Goal: Transaction & Acquisition: Purchase product/service

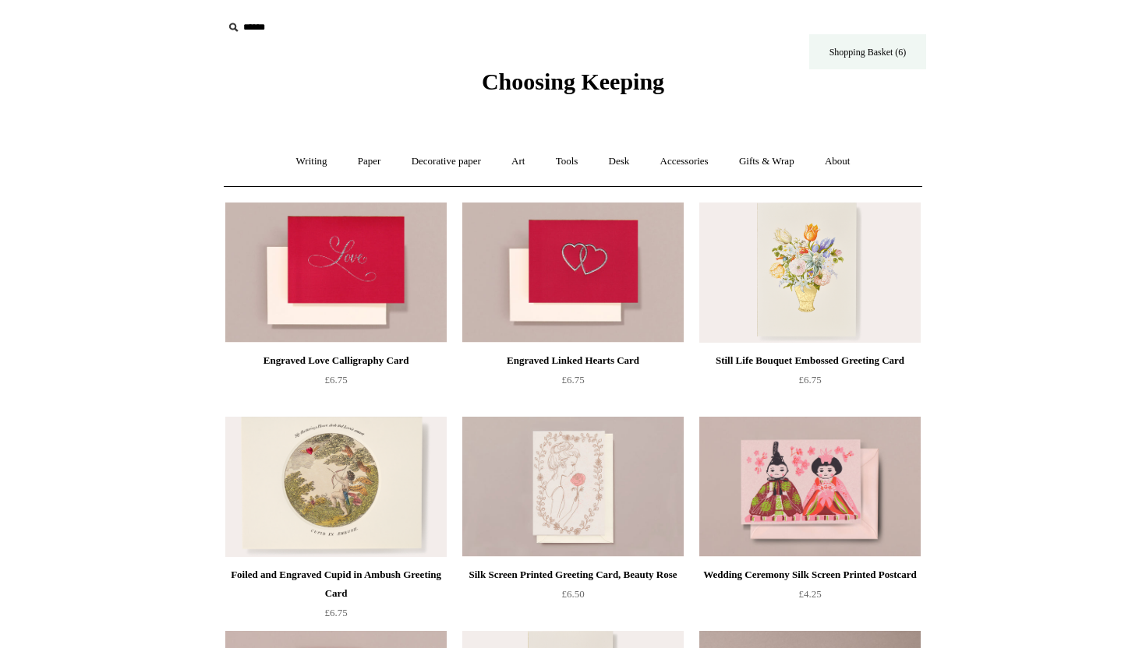
click at [846, 51] on link "Shopping Basket (6)" at bounding box center [867, 51] width 117 height 35
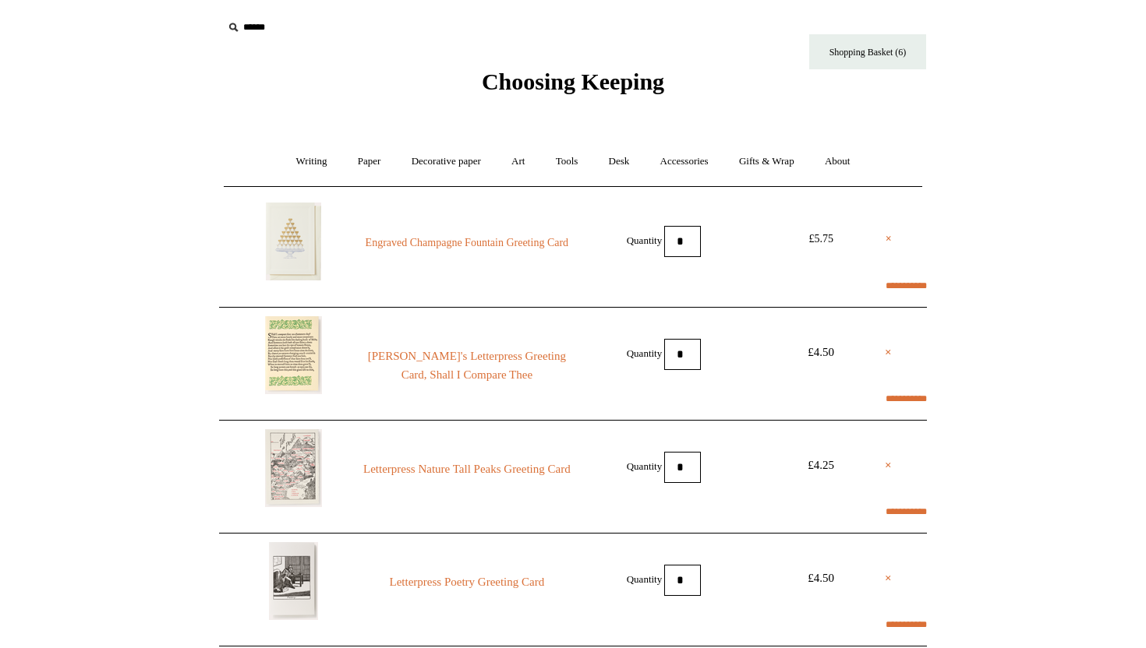
select select "*****"
type input "*******"
select select "********"
click at [314, 158] on link "Writing +" at bounding box center [311, 161] width 59 height 41
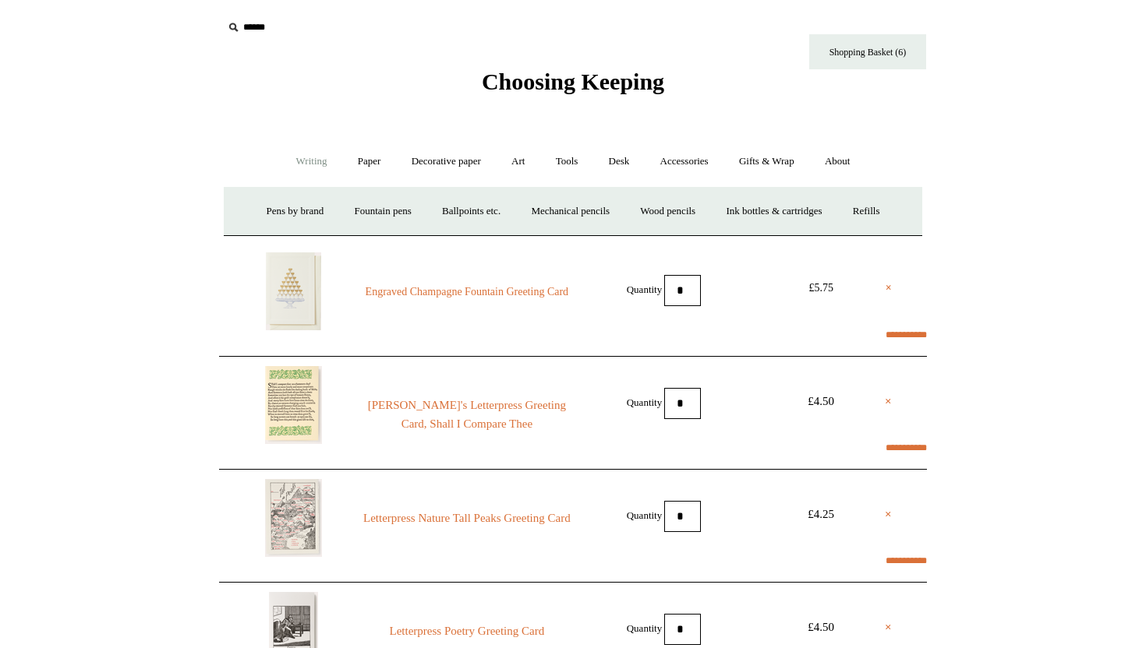
click at [541, 86] on span "Choosing Keeping" at bounding box center [573, 82] width 182 height 26
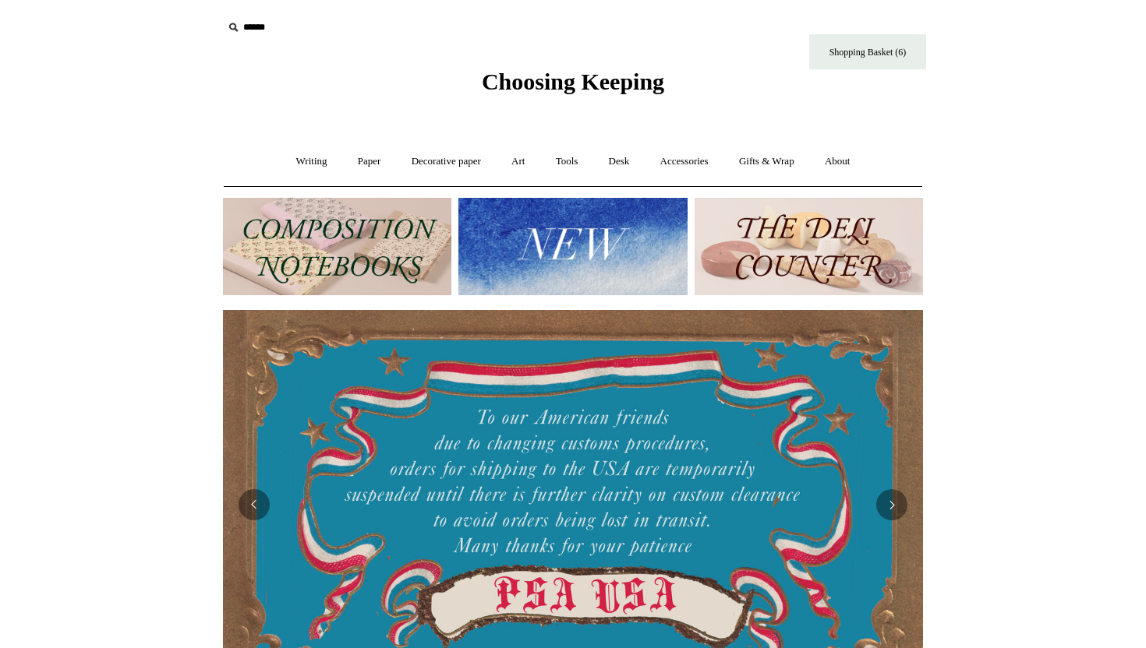
click at [556, 231] on img at bounding box center [572, 246] width 228 height 97
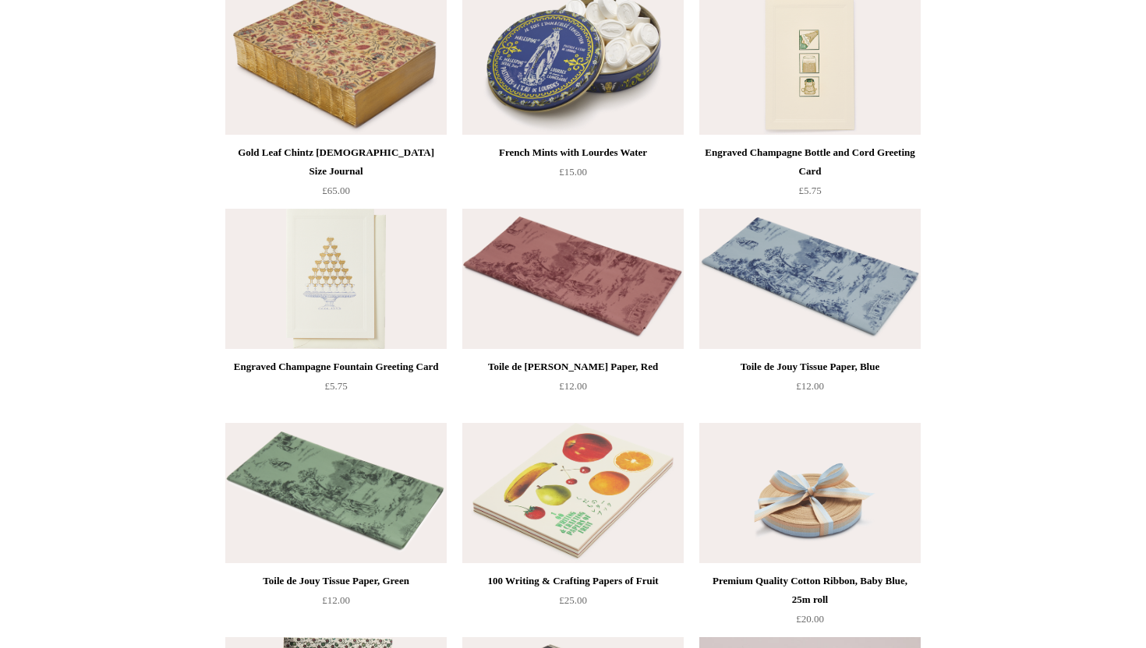
scroll to position [2135, 0]
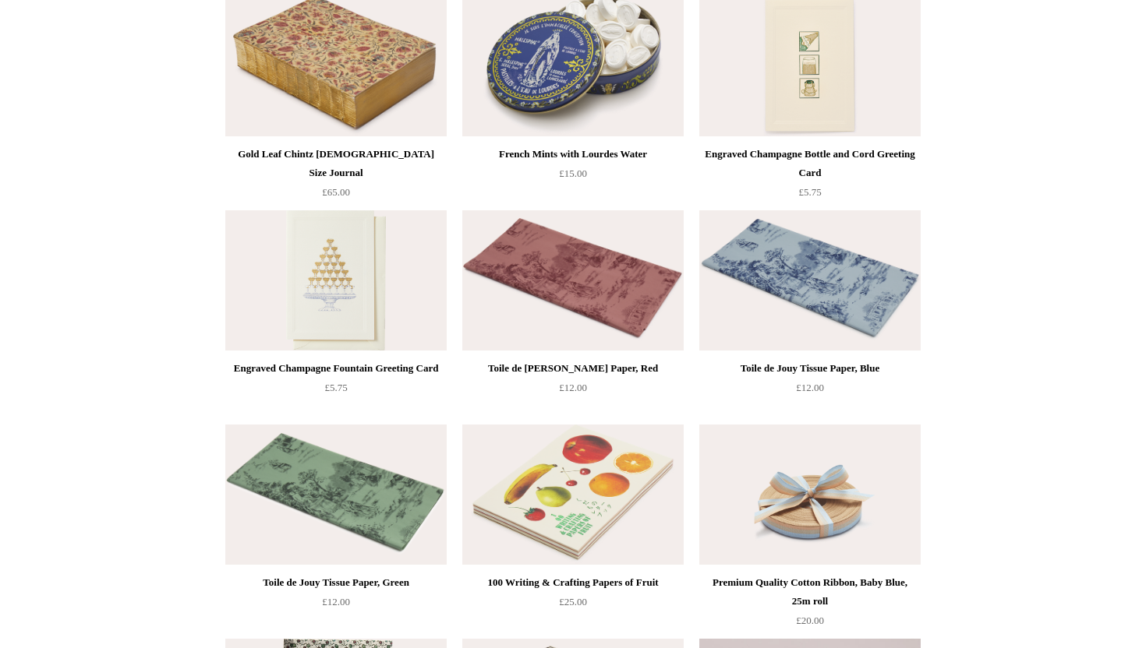
click at [561, 74] on img at bounding box center [572, 66] width 221 height 140
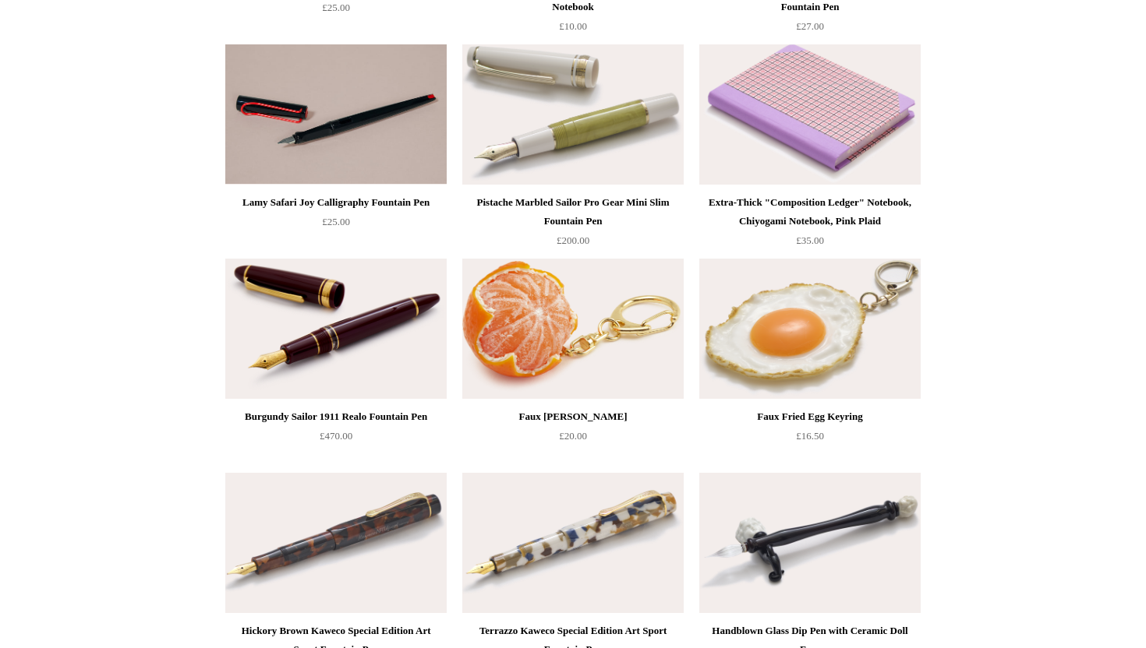
scroll to position [14, 0]
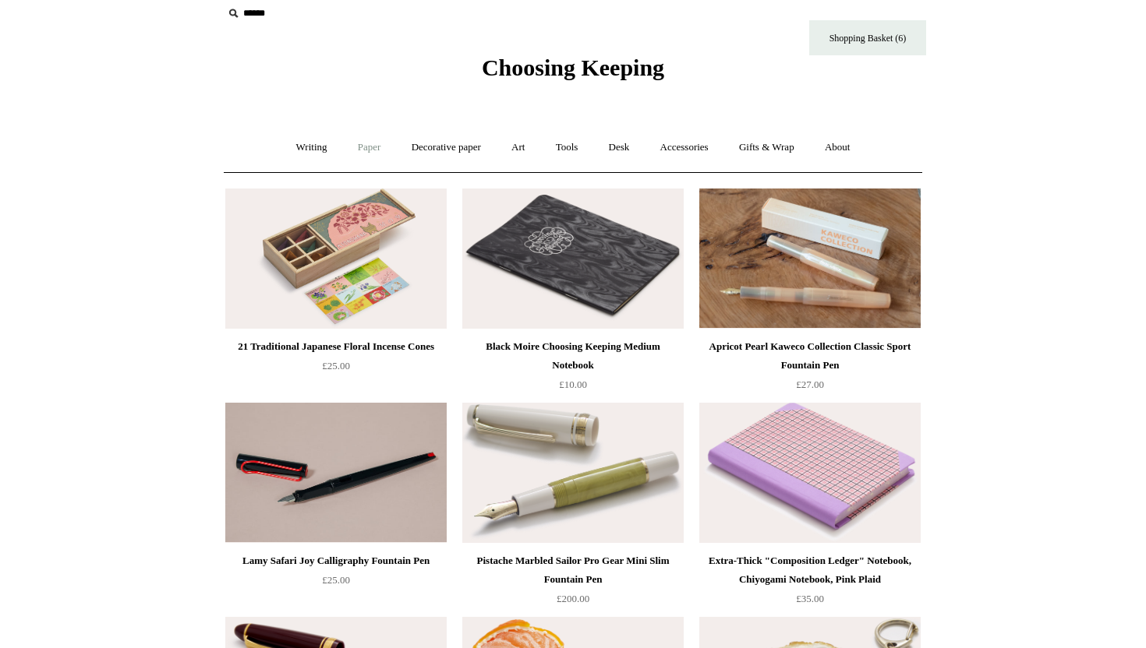
click at [357, 150] on link "Paper +" at bounding box center [369, 147] width 51 height 41
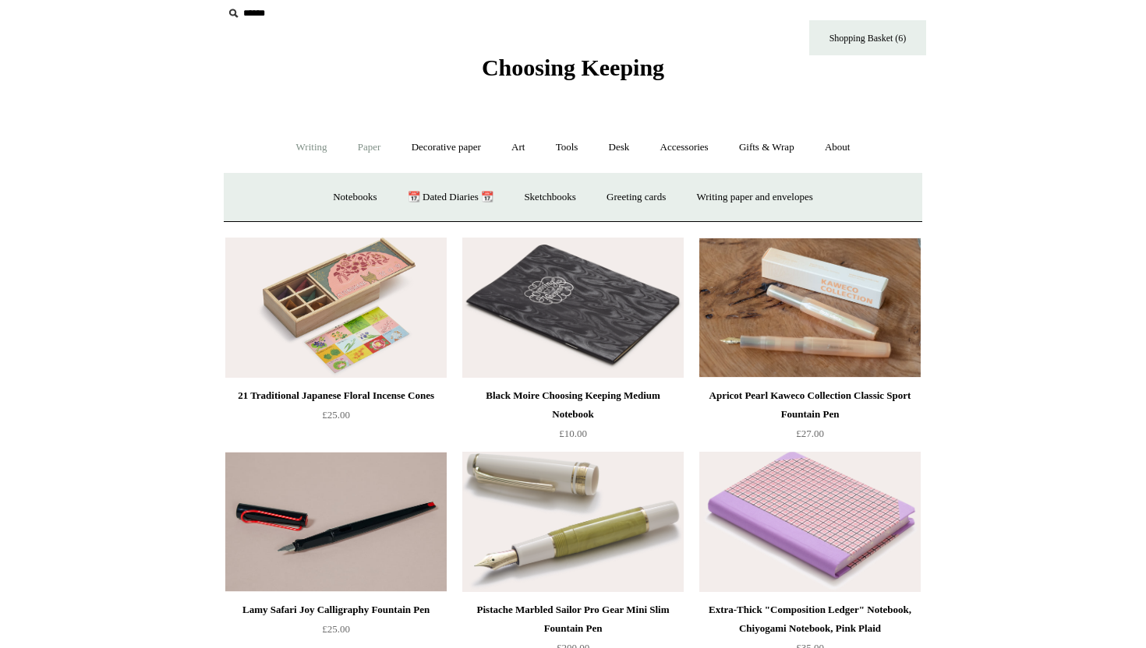
click at [309, 144] on link "Writing +" at bounding box center [311, 147] width 59 height 41
click at [688, 152] on link "Accessories +" at bounding box center [684, 147] width 76 height 41
click at [442, 147] on link "Decorative paper +" at bounding box center [445, 147] width 97 height 41
click at [582, 152] on link "Tools +" at bounding box center [567, 147] width 51 height 41
click at [621, 156] on link "Desk +" at bounding box center [619, 147] width 49 height 41
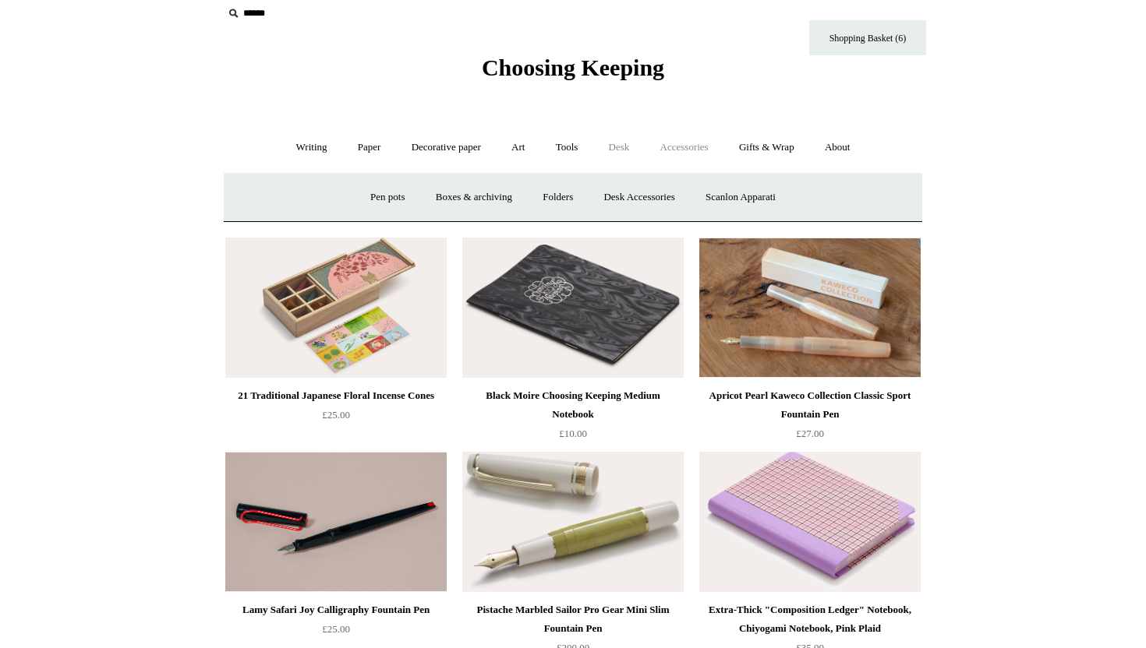
click at [684, 143] on link "Accessories +" at bounding box center [684, 147] width 76 height 41
click at [306, 146] on link "Writing +" at bounding box center [311, 147] width 59 height 41
click at [288, 151] on link "Writing -" at bounding box center [311, 147] width 59 height 41
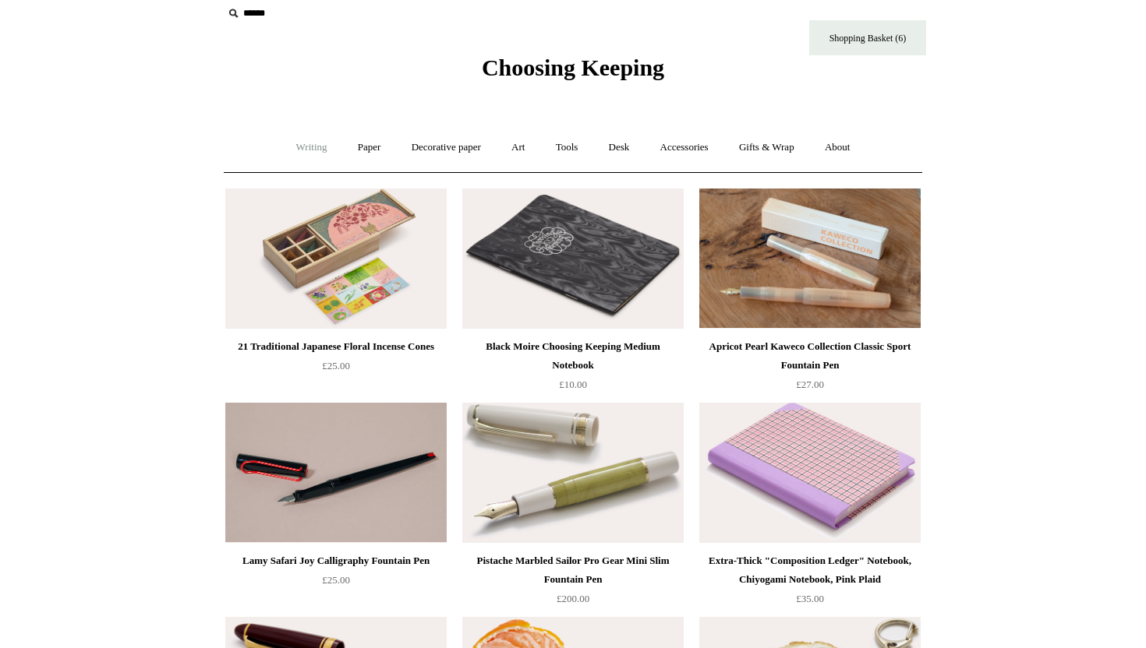
click at [295, 145] on link "Writing +" at bounding box center [311, 147] width 59 height 41
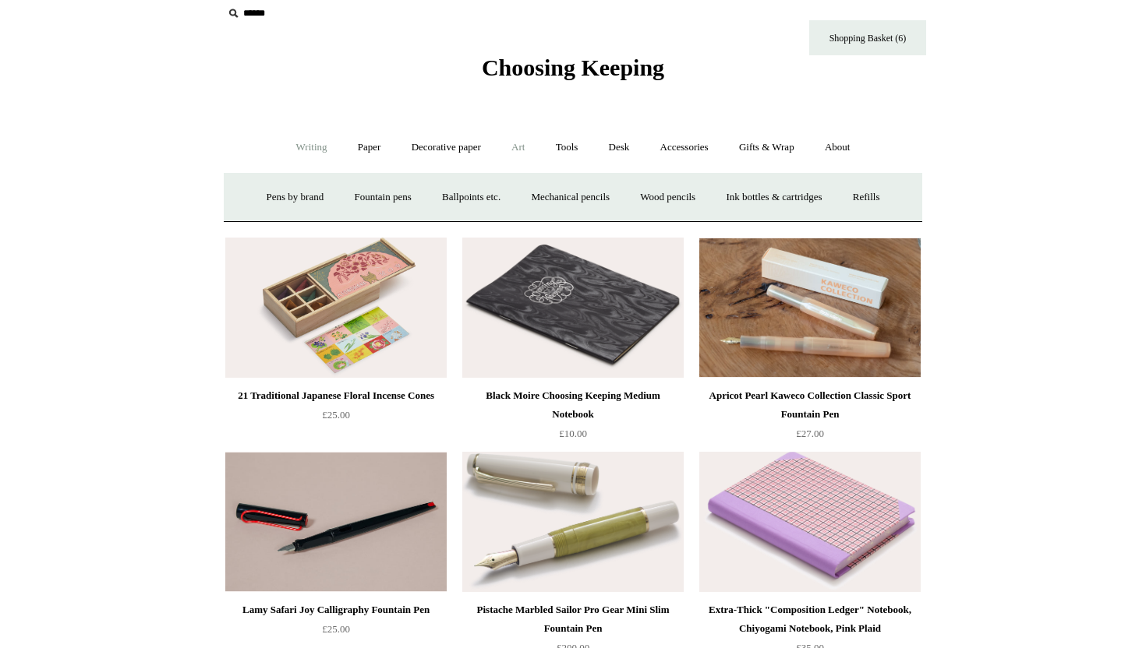
click at [525, 149] on link "Art +" at bounding box center [517, 147] width 41 height 41
click at [702, 145] on link "Accessories +" at bounding box center [684, 147] width 76 height 41
click at [804, 145] on link "Gifts & Wrap +" at bounding box center [766, 147] width 83 height 41
click at [295, 191] on link "Greeting cards +" at bounding box center [299, 197] width 87 height 41
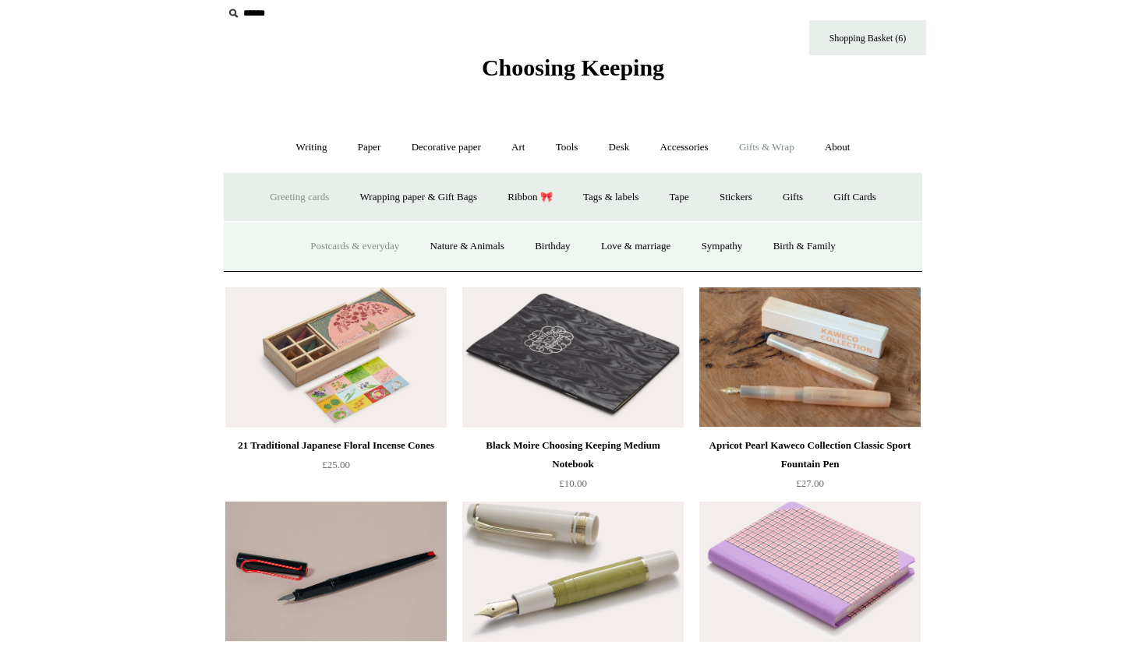
click at [369, 253] on link "Postcards & everyday" at bounding box center [354, 246] width 117 height 41
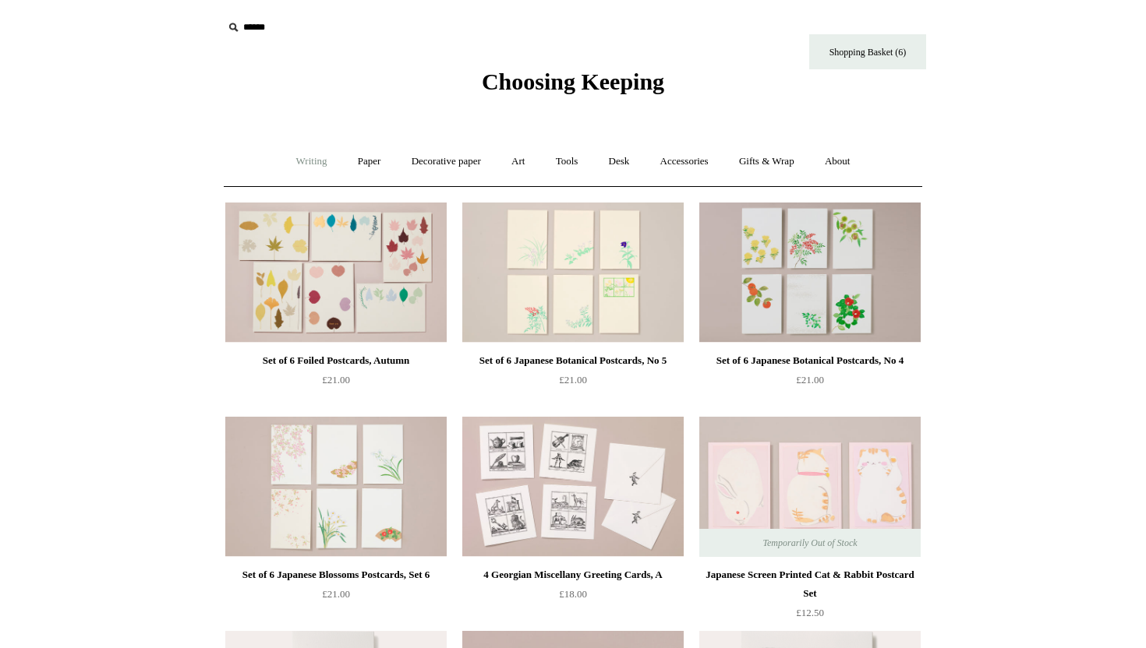
click at [313, 164] on link "Writing +" at bounding box center [311, 161] width 59 height 41
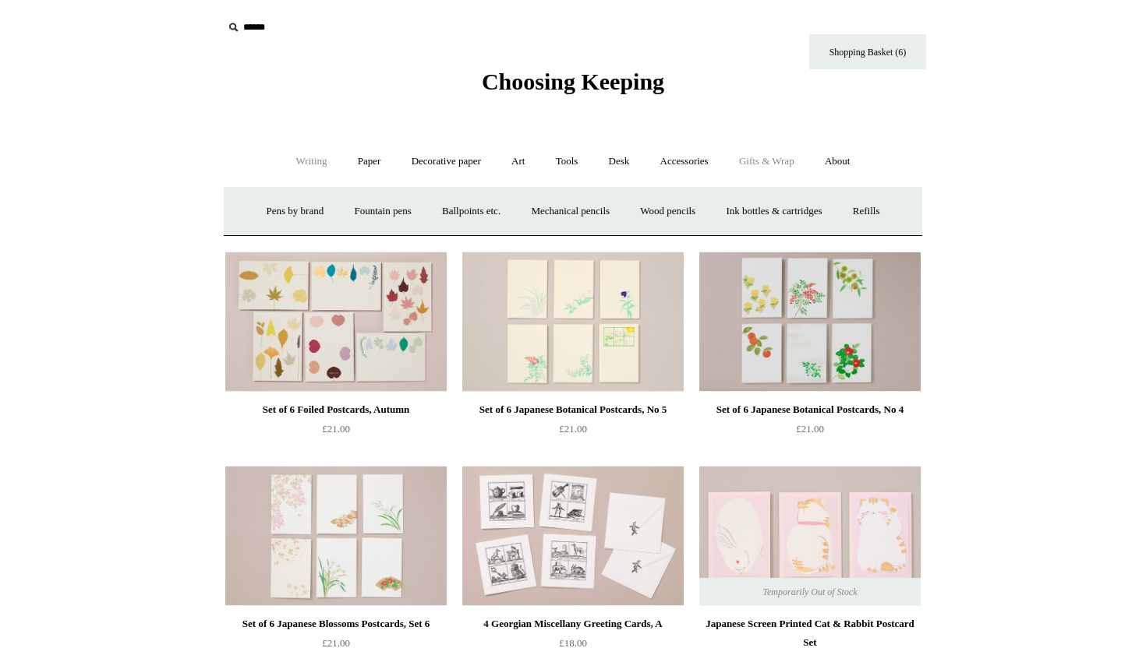
click at [758, 161] on link "Gifts & Wrap +" at bounding box center [766, 161] width 83 height 41
click at [309, 167] on link "Writing +" at bounding box center [311, 161] width 59 height 41
click at [365, 164] on link "Paper +" at bounding box center [369, 161] width 51 height 41
click at [441, 163] on link "Decorative paper +" at bounding box center [445, 161] width 97 height 41
click at [697, 165] on link "Accessories +" at bounding box center [684, 161] width 76 height 41
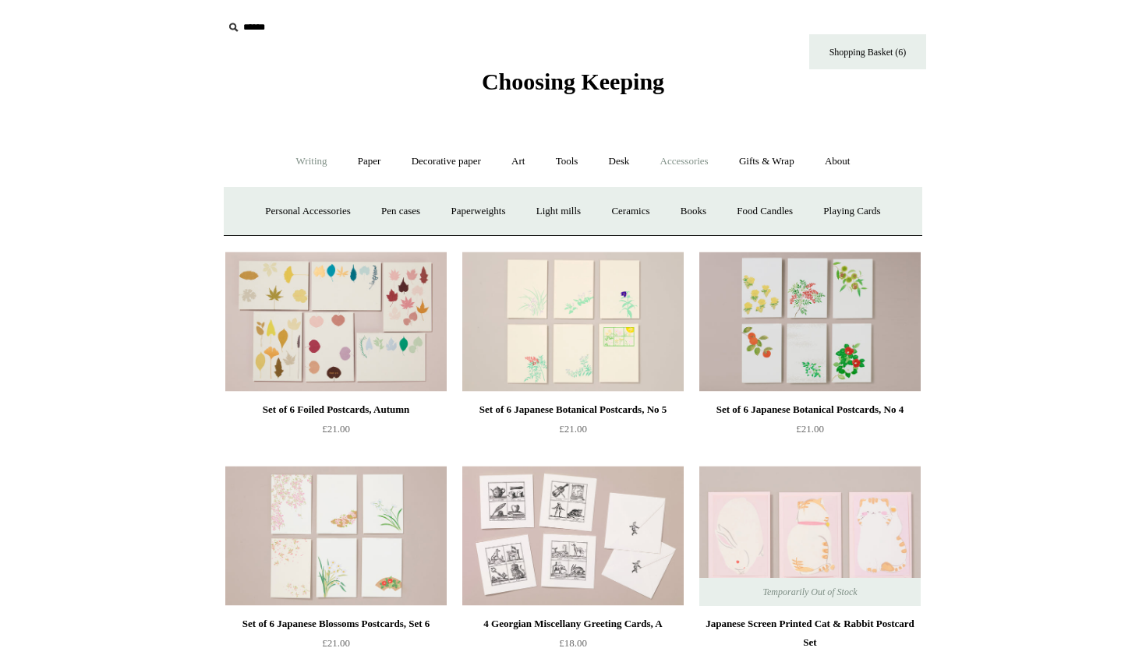
click at [312, 160] on link "Writing +" at bounding box center [311, 161] width 59 height 41
click at [355, 159] on link "Paper +" at bounding box center [369, 161] width 51 height 41
click at [609, 214] on link "Greeting cards +" at bounding box center [635, 211] width 87 height 41
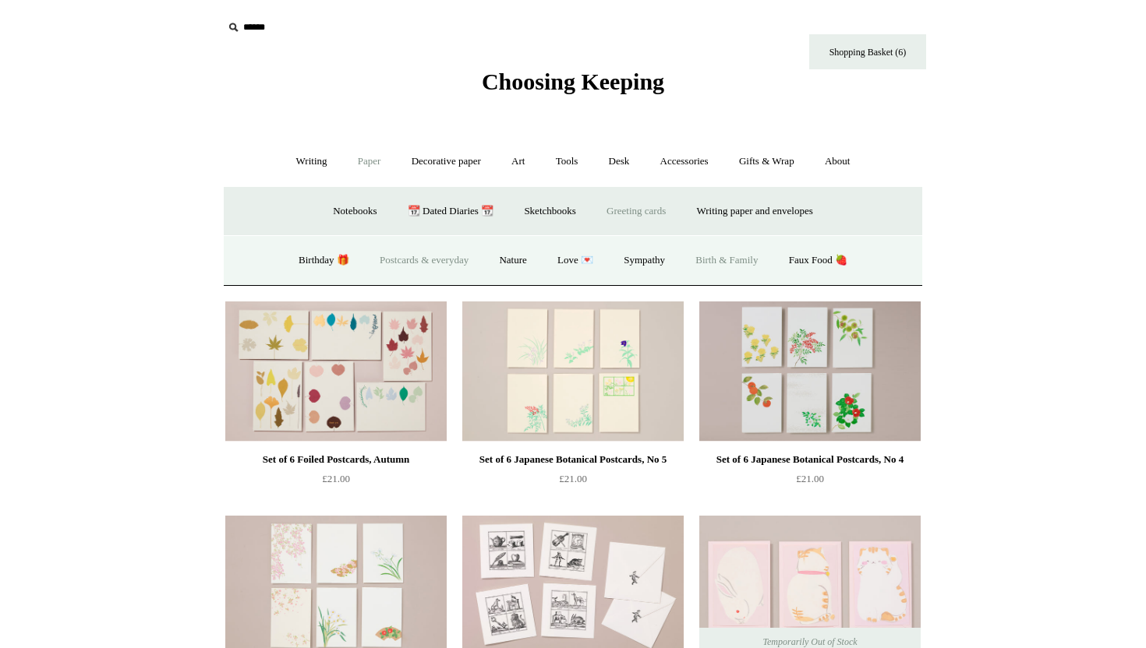
click at [726, 262] on link "Birth & Family" at bounding box center [726, 260] width 90 height 41
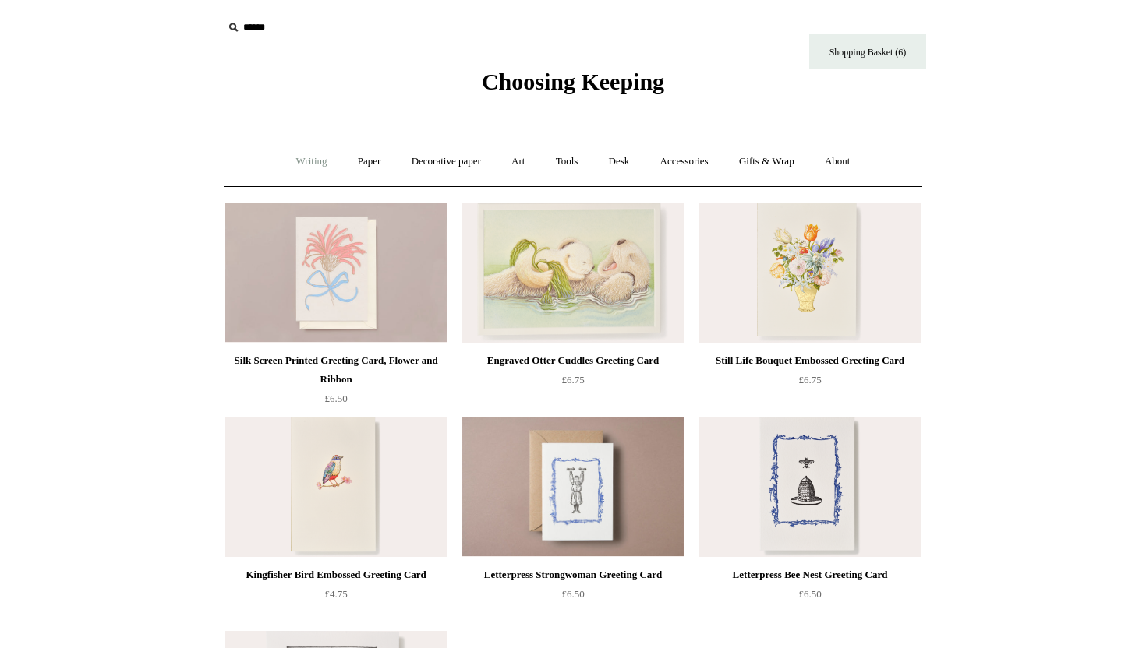
click at [299, 164] on link "Writing +" at bounding box center [311, 161] width 59 height 41
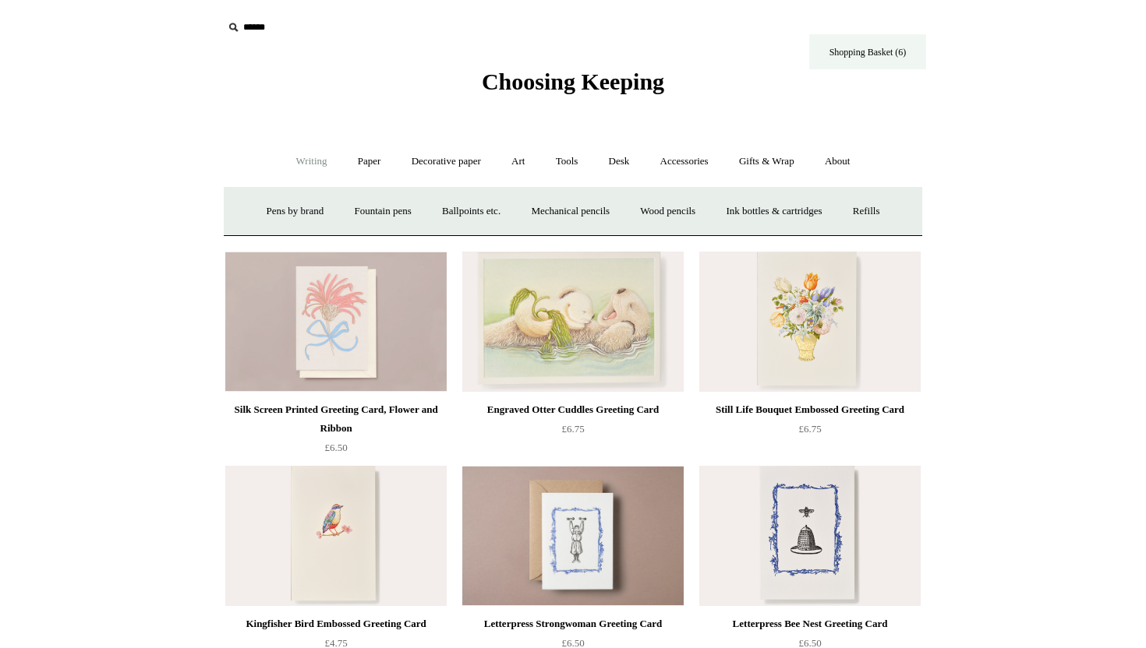
click at [831, 63] on link "Shopping Basket (6)" at bounding box center [867, 51] width 117 height 35
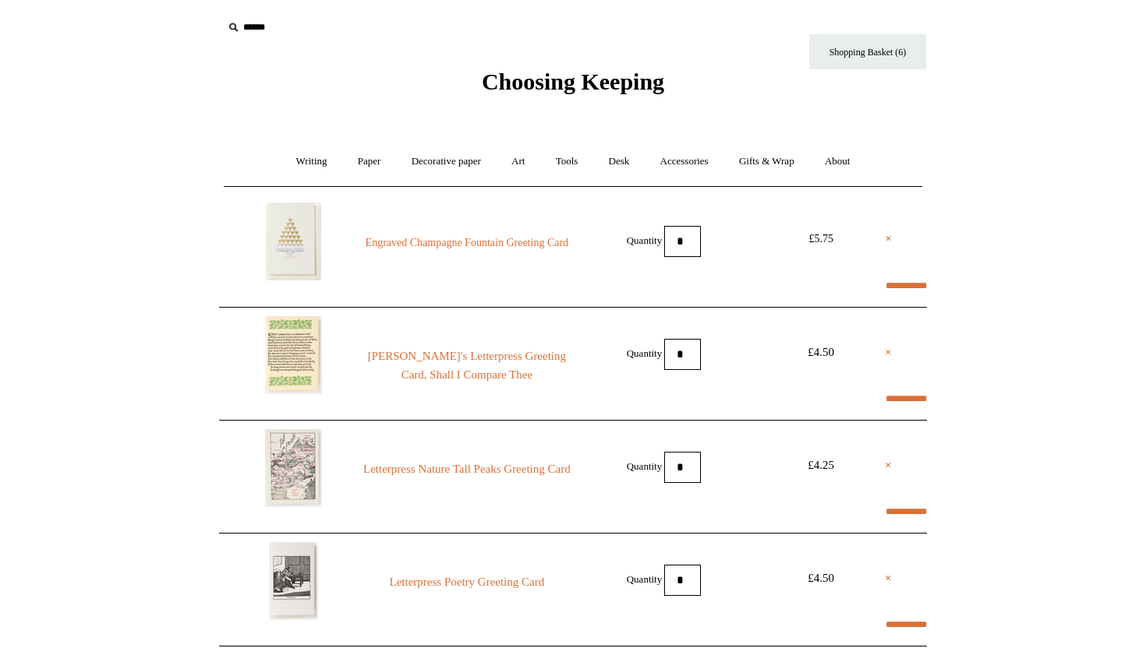
select select "*****"
type input "*******"
select select "********"
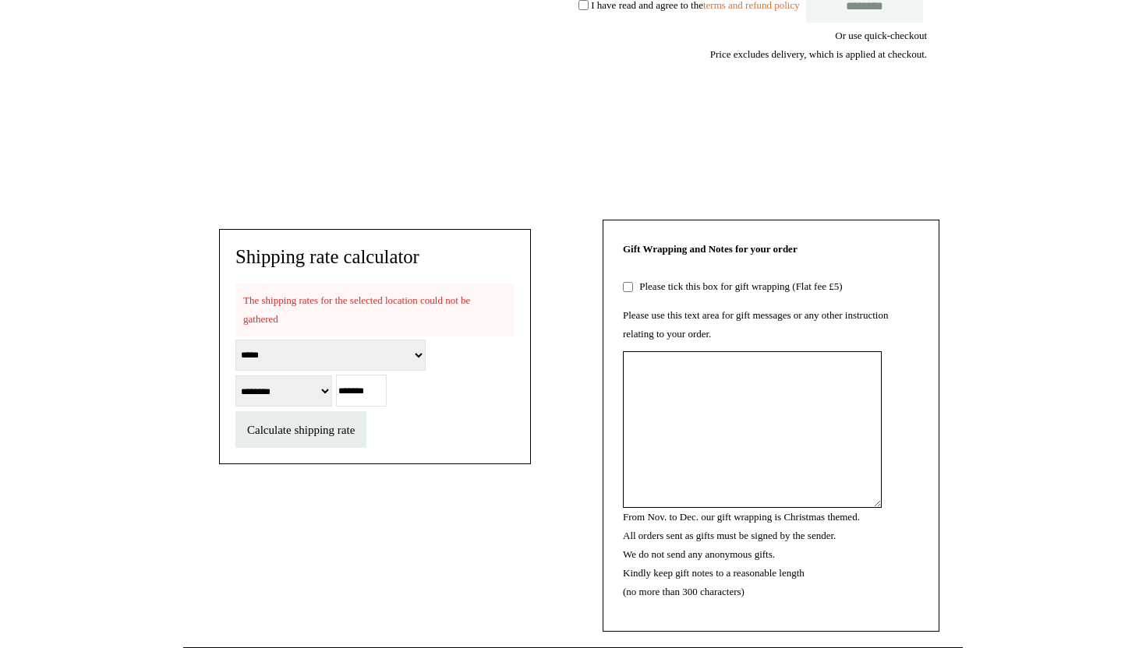
scroll to position [1177, 0]
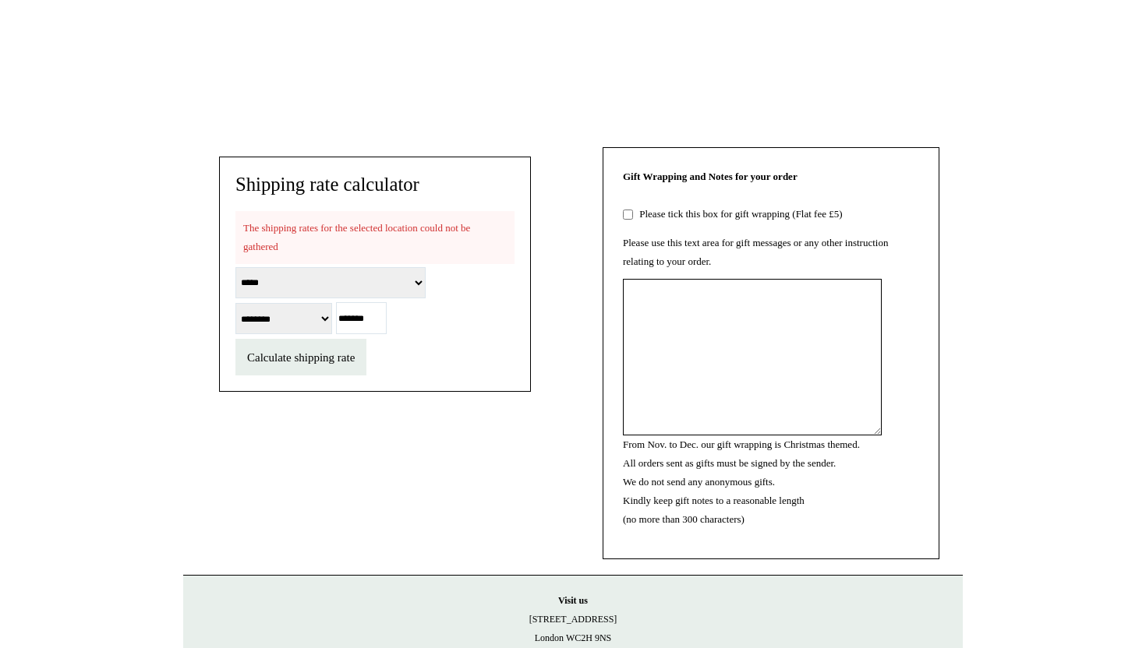
drag, startPoint x: 384, startPoint y: 375, endPoint x: 315, endPoint y: 370, distance: 69.5
click at [315, 371] on form "**********" at bounding box center [374, 319] width 279 height 111
click at [352, 334] on input "Postcode" at bounding box center [361, 318] width 51 height 32
paste input "*******"
type input "*******"
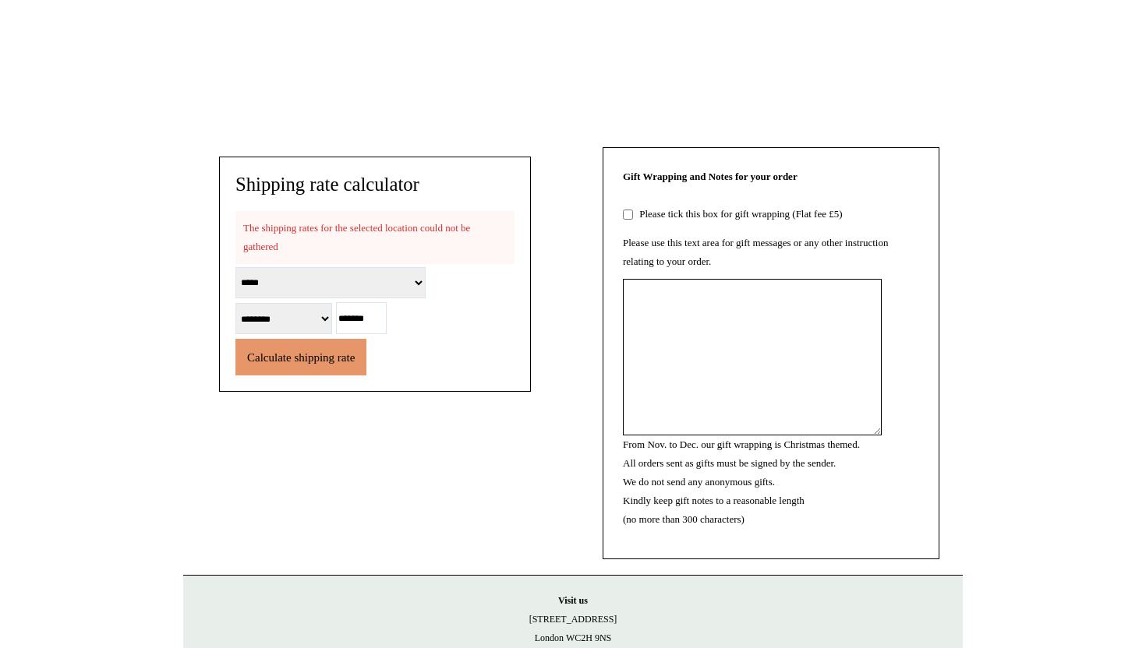
click at [352, 364] on span "Calculate shipping rate" at bounding box center [301, 357] width 108 height 12
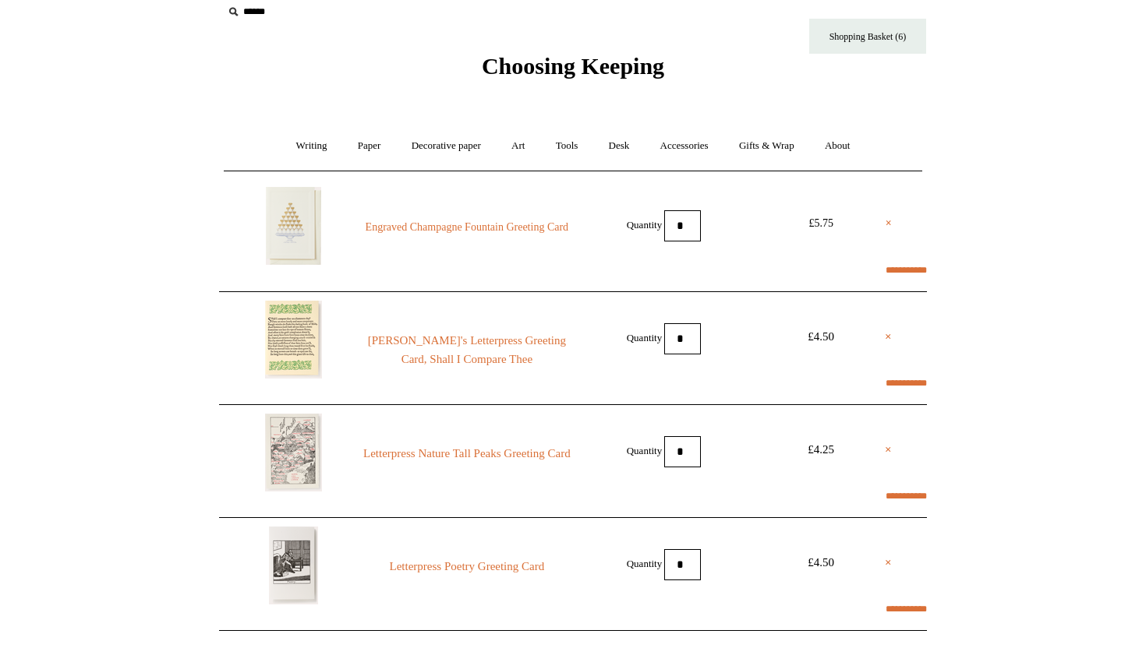
scroll to position [0, 0]
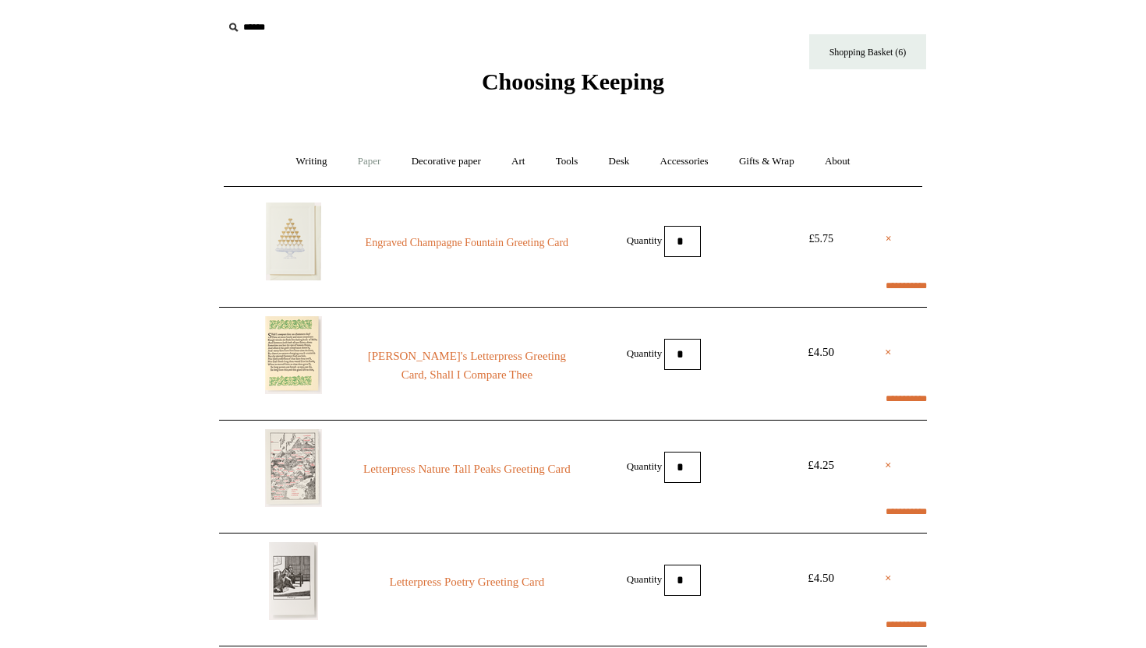
click at [368, 163] on link "Paper +" at bounding box center [369, 161] width 51 height 41
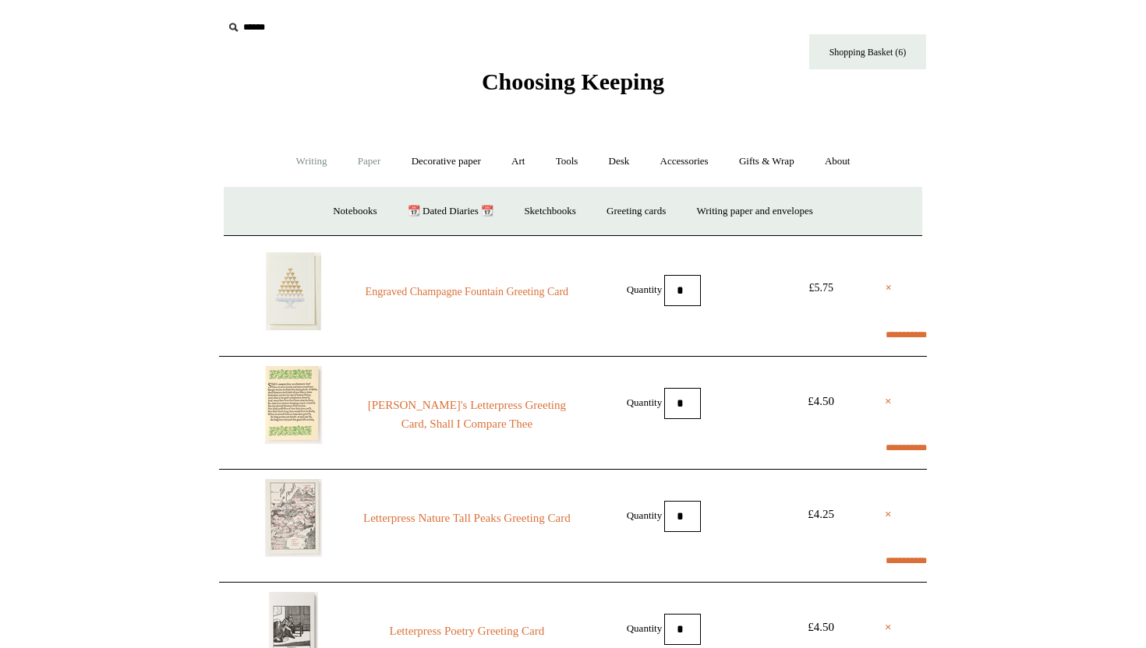
click at [312, 161] on link "Writing +" at bounding box center [311, 161] width 59 height 41
click at [363, 214] on link "Fountain pens +" at bounding box center [382, 211] width 85 height 41
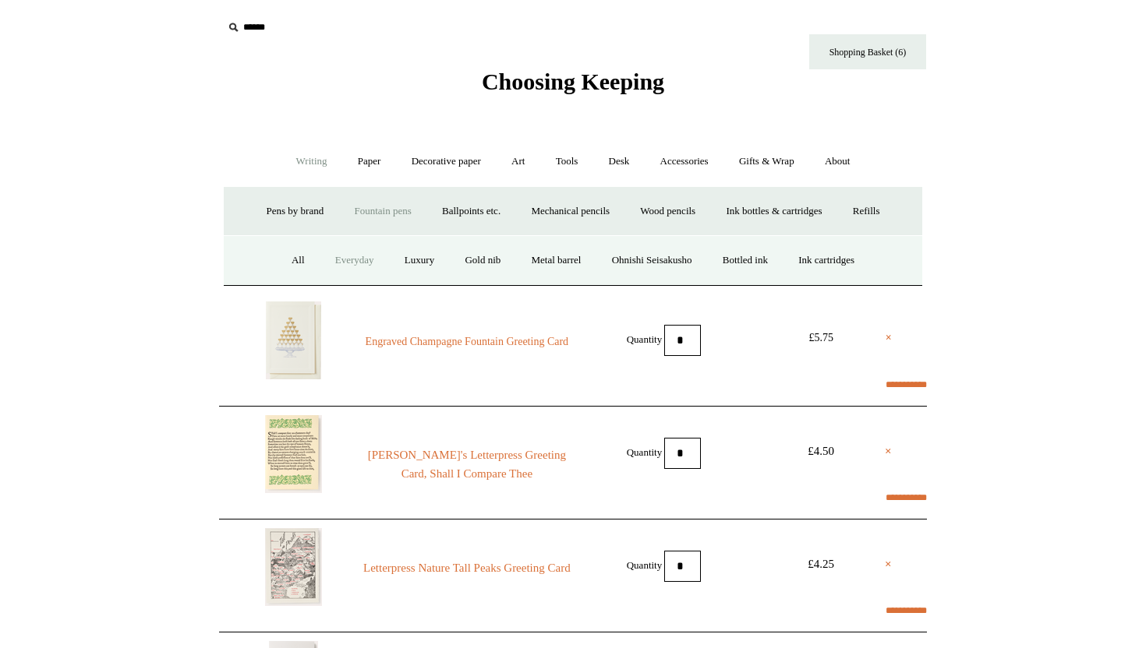
click at [332, 261] on link "Everyday" at bounding box center [354, 260] width 67 height 41
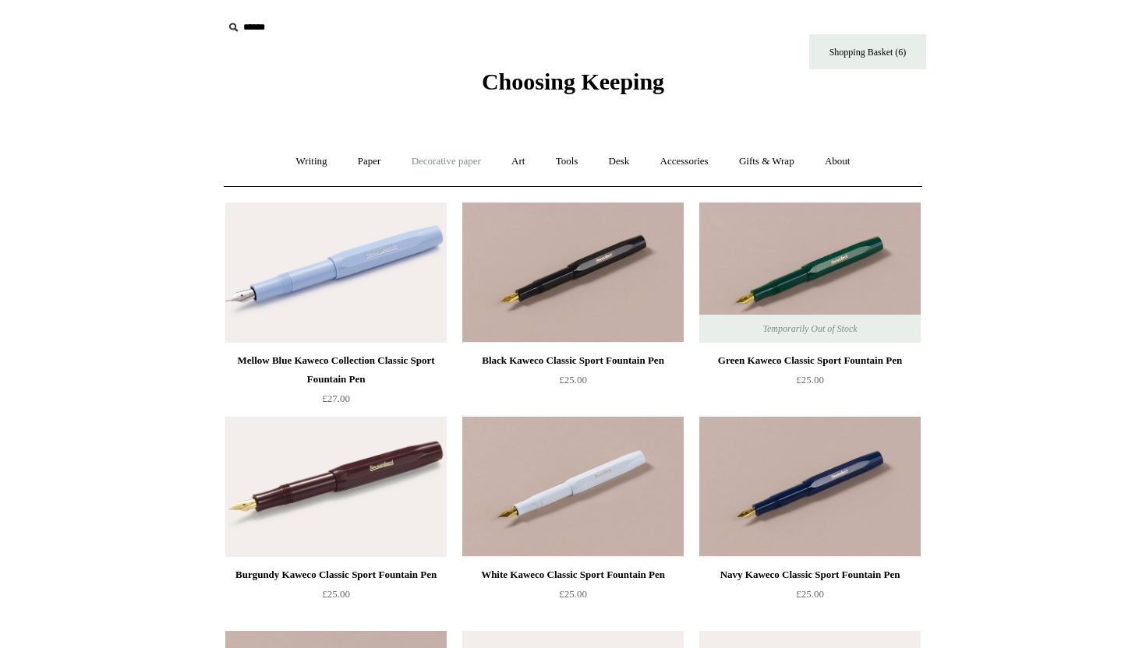
click at [440, 161] on link "Decorative paper +" at bounding box center [445, 161] width 97 height 41
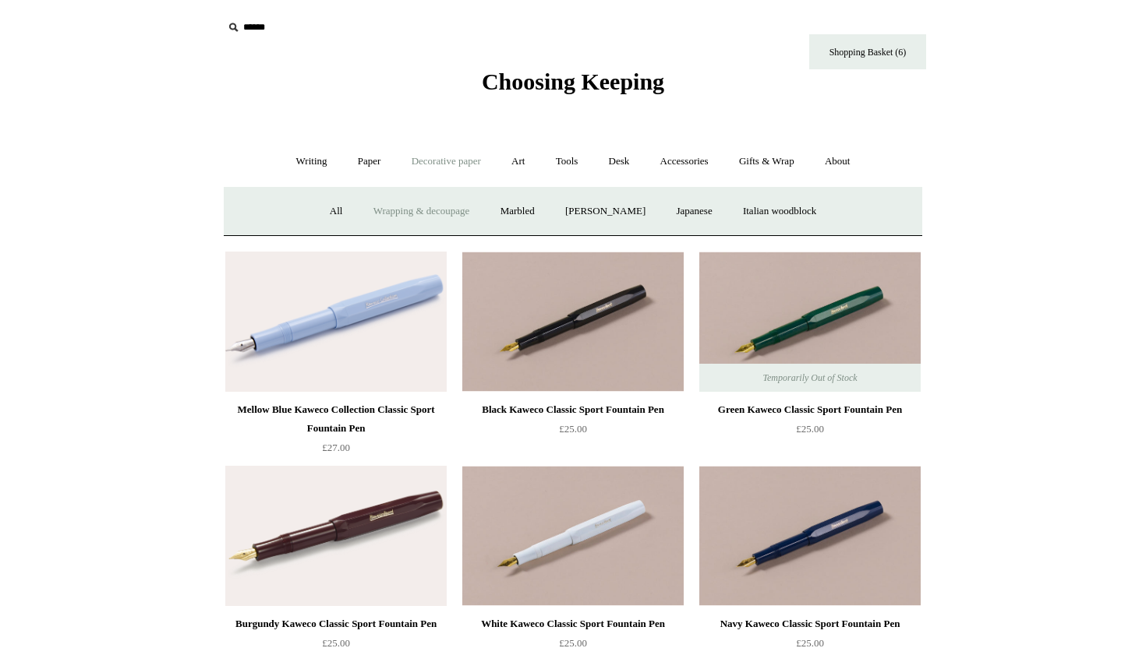
click at [386, 213] on link "Wrapping & decoupage" at bounding box center [421, 211] width 125 height 41
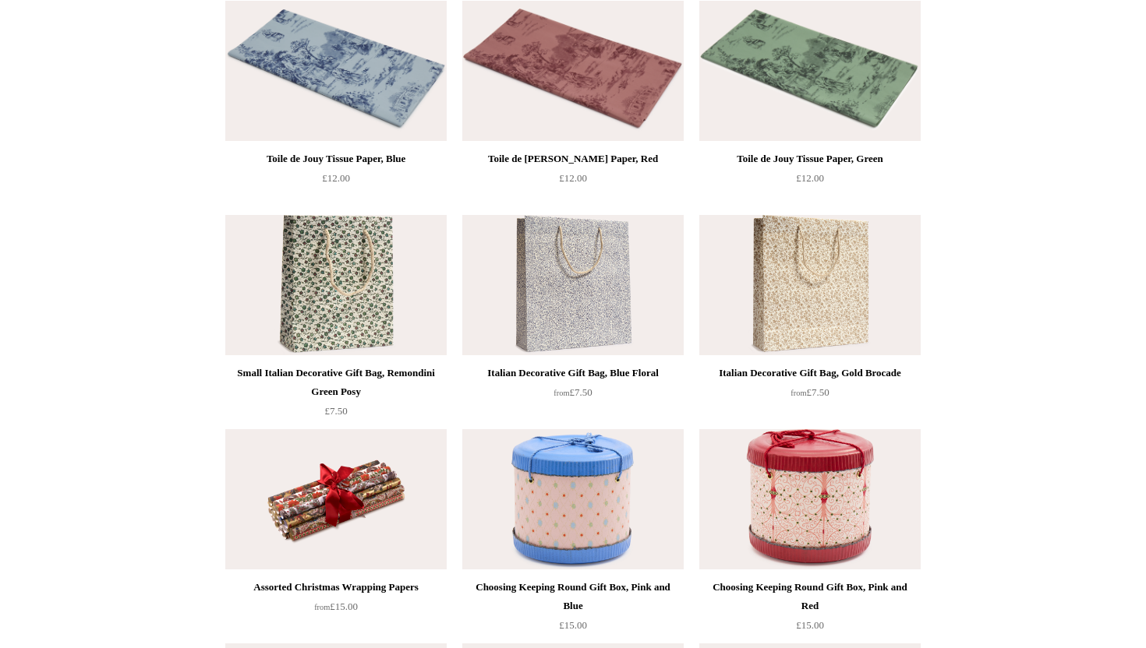
scroll to position [110, 0]
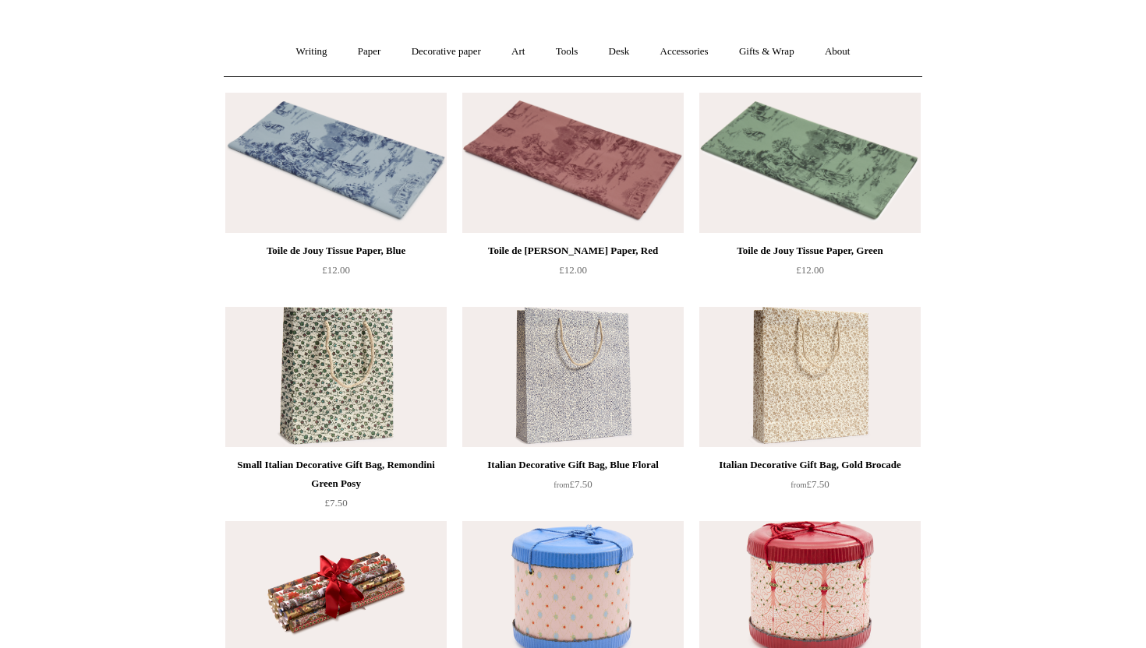
click at [347, 422] on img at bounding box center [335, 377] width 221 height 140
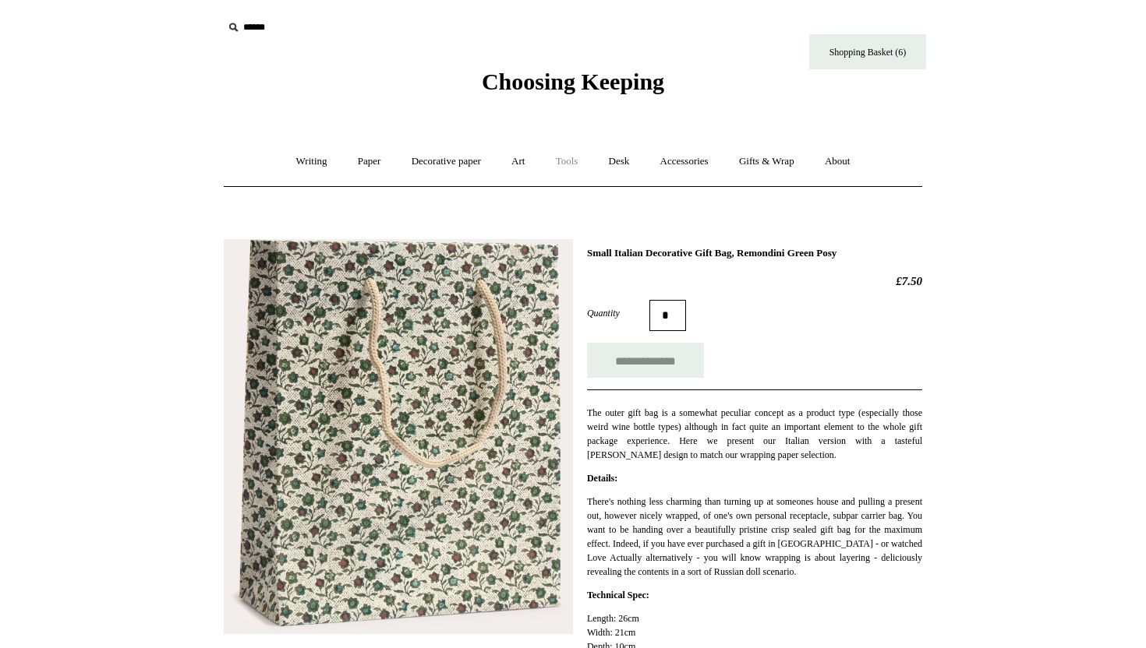
click at [569, 163] on link "Tools +" at bounding box center [567, 161] width 51 height 41
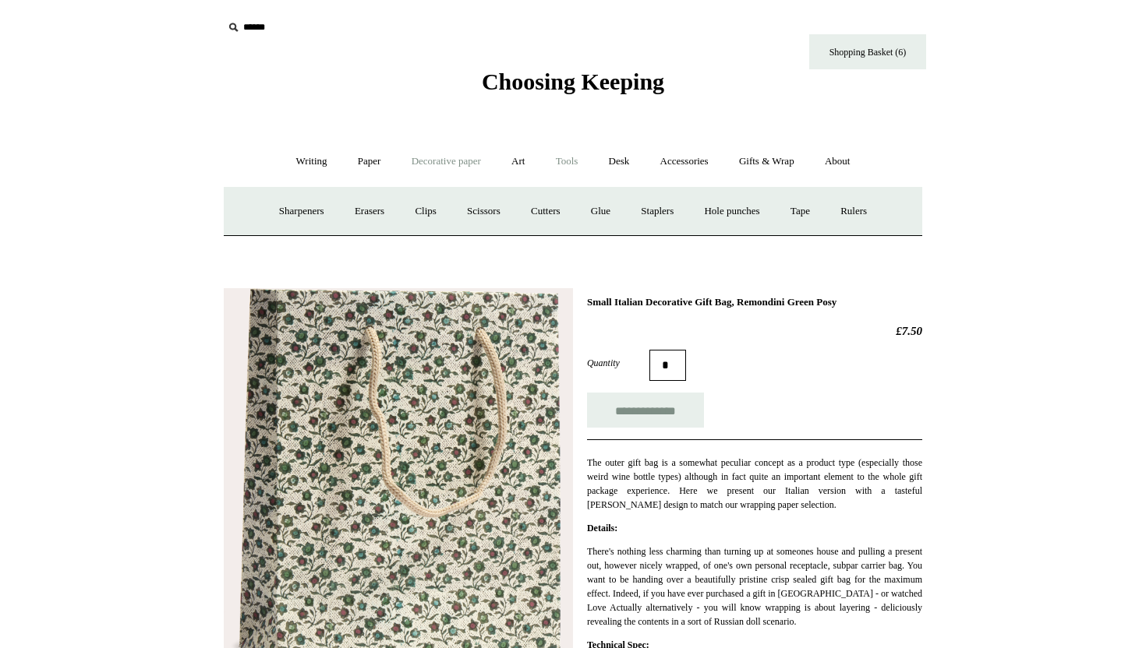
click at [442, 164] on link "Decorative paper +" at bounding box center [445, 161] width 97 height 41
click at [372, 159] on link "Paper +" at bounding box center [369, 161] width 51 height 41
click at [754, 212] on link "Writing paper and envelopes +" at bounding box center [755, 211] width 144 height 41
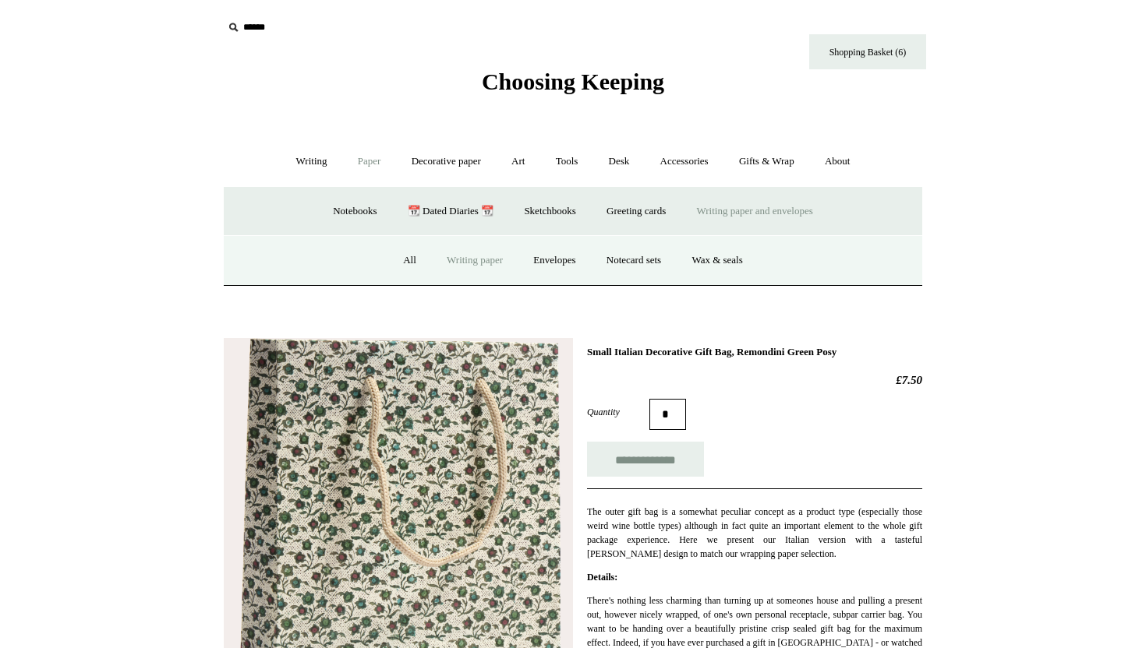
click at [480, 264] on link "Writing paper" at bounding box center [474, 260] width 84 height 41
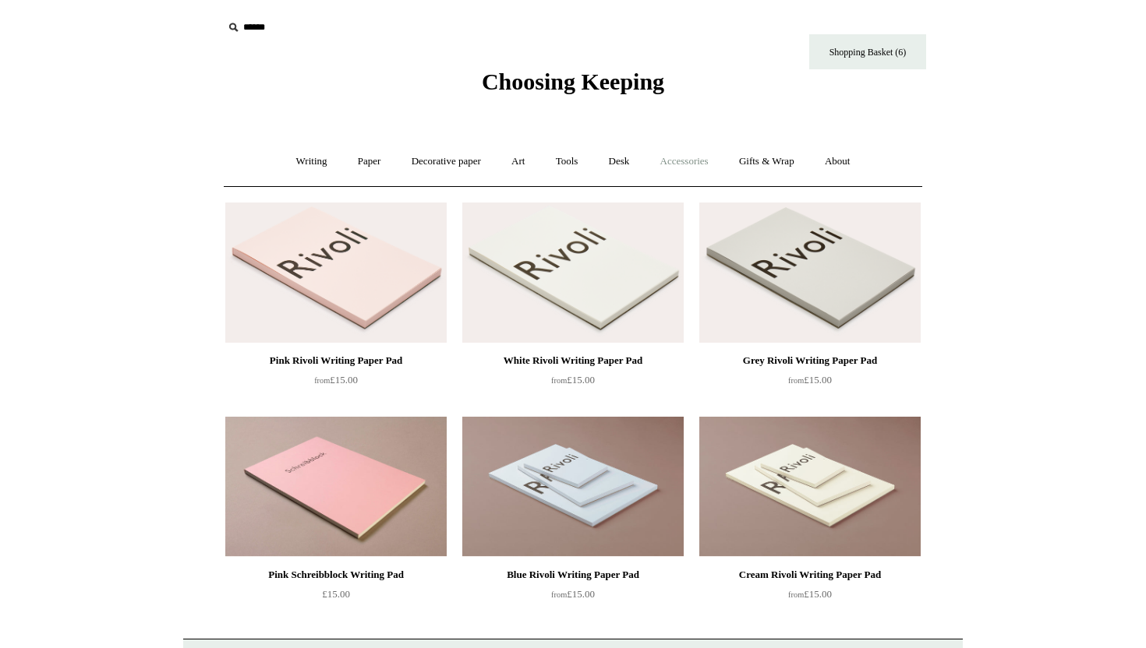
click at [680, 166] on link "Accessories +" at bounding box center [684, 161] width 76 height 41
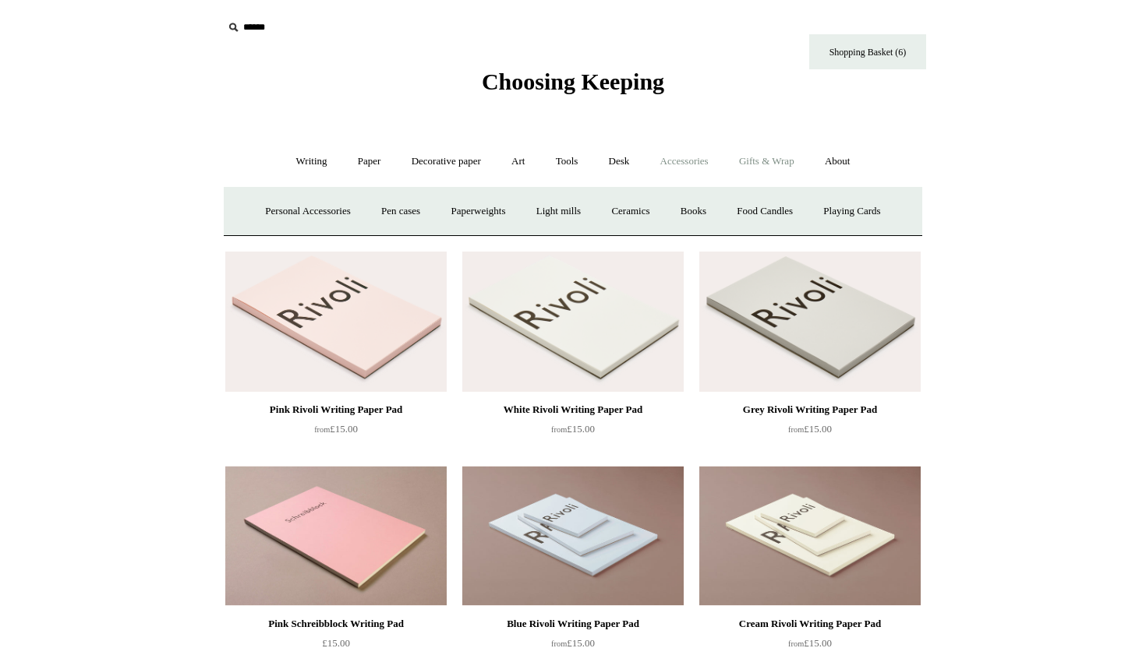
click at [759, 164] on link "Gifts & Wrap +" at bounding box center [766, 161] width 83 height 41
click at [525, 219] on link "Ribbon 🎀" at bounding box center [529, 211] width 73 height 41
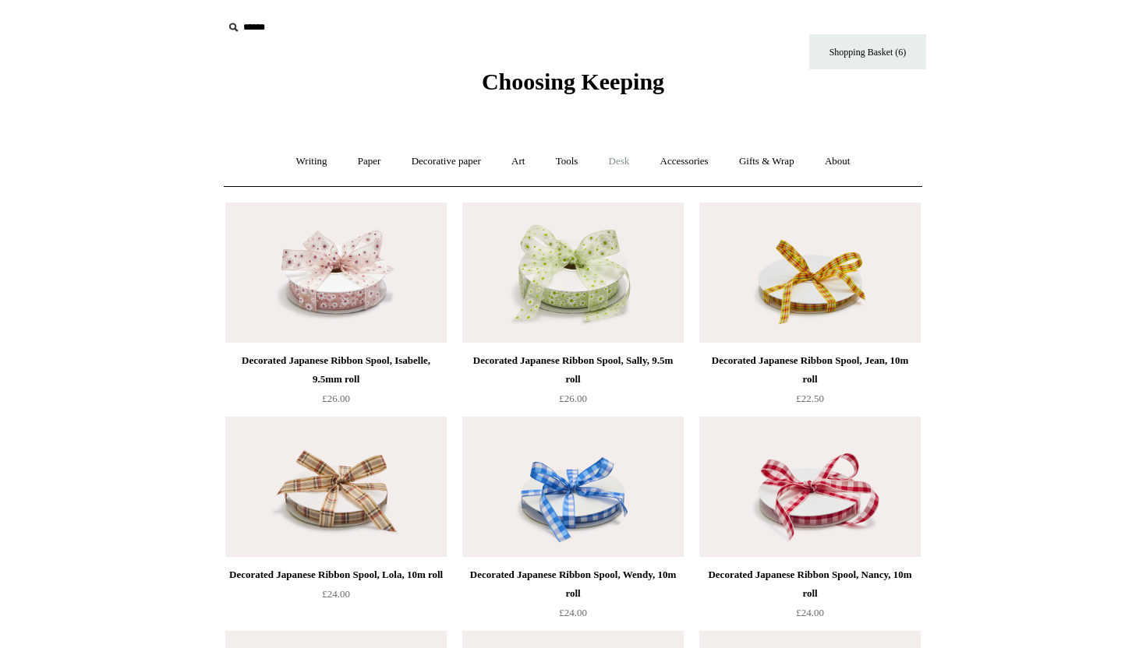
click at [616, 169] on link "Desk +" at bounding box center [619, 161] width 49 height 41
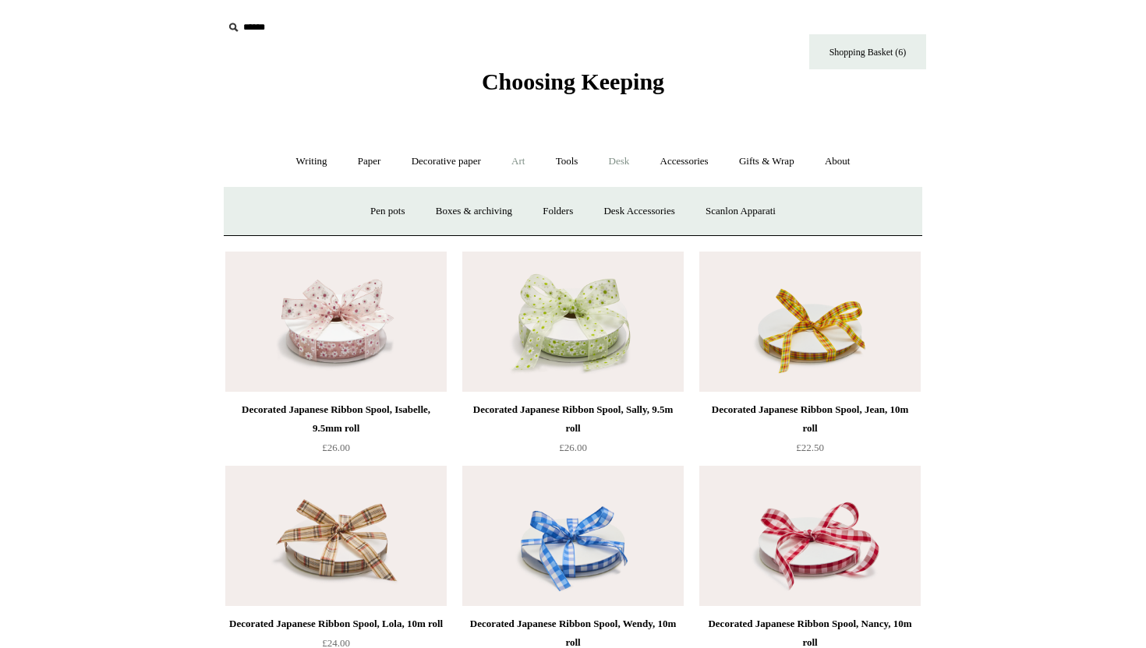
click at [515, 164] on link "Art +" at bounding box center [517, 161] width 41 height 41
click at [441, 164] on link "Decorative paper +" at bounding box center [445, 161] width 97 height 41
click at [354, 164] on link "Paper +" at bounding box center [369, 161] width 51 height 41
click at [347, 212] on link "Notebooks +" at bounding box center [355, 211] width 72 height 41
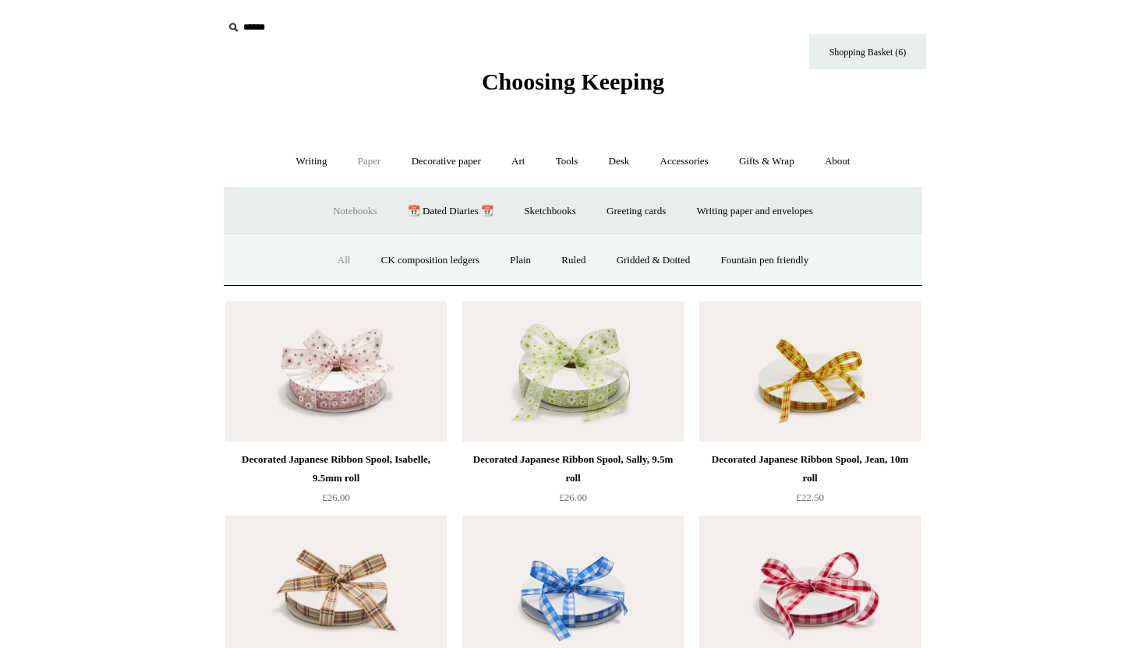
click at [331, 267] on link "All" at bounding box center [343, 260] width 41 height 41
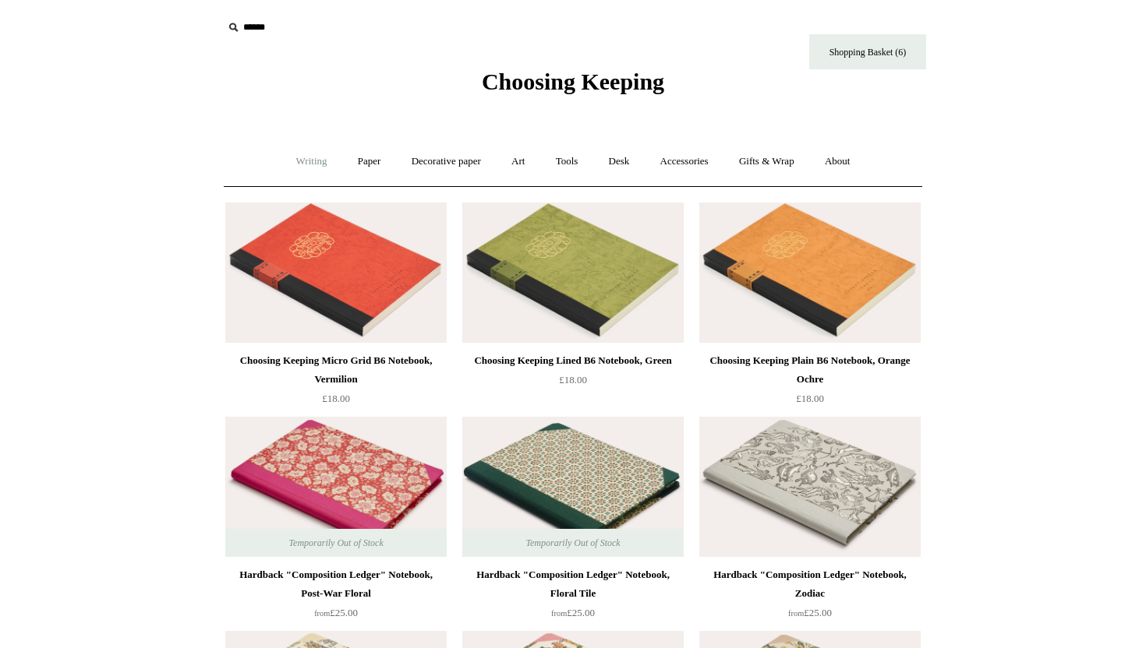
click at [305, 164] on link "Writing +" at bounding box center [311, 161] width 59 height 41
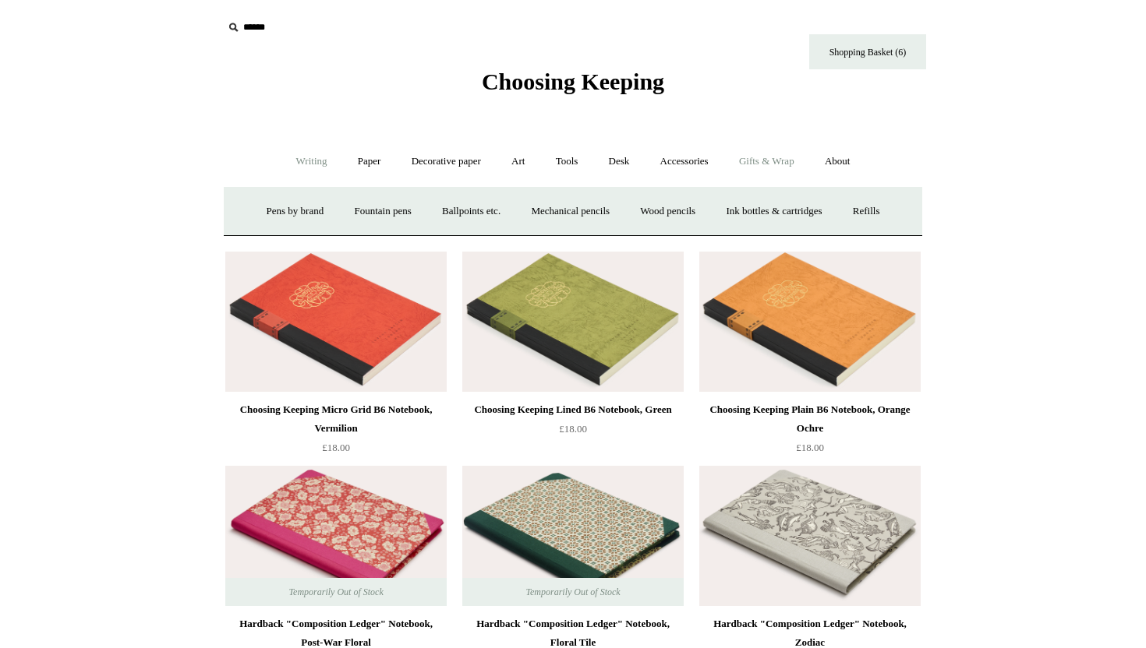
click at [771, 155] on link "Gifts & Wrap +" at bounding box center [766, 161] width 83 height 41
click at [770, 157] on link "Gifts & Wrap -" at bounding box center [766, 161] width 83 height 41
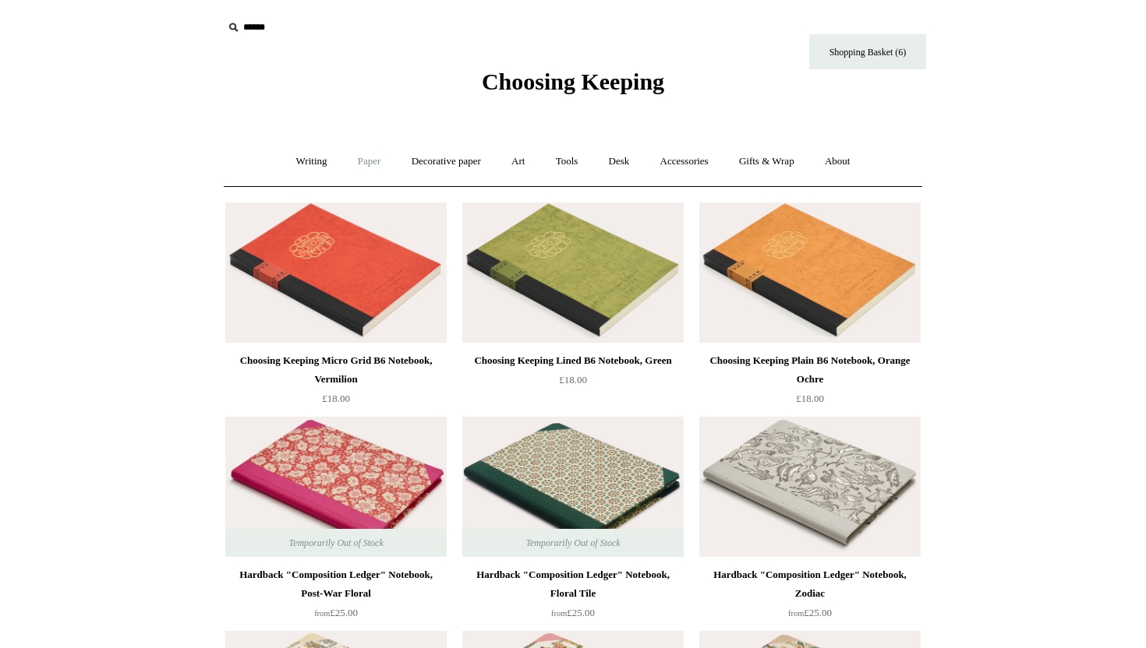
click at [379, 161] on link "Paper +" at bounding box center [369, 161] width 51 height 41
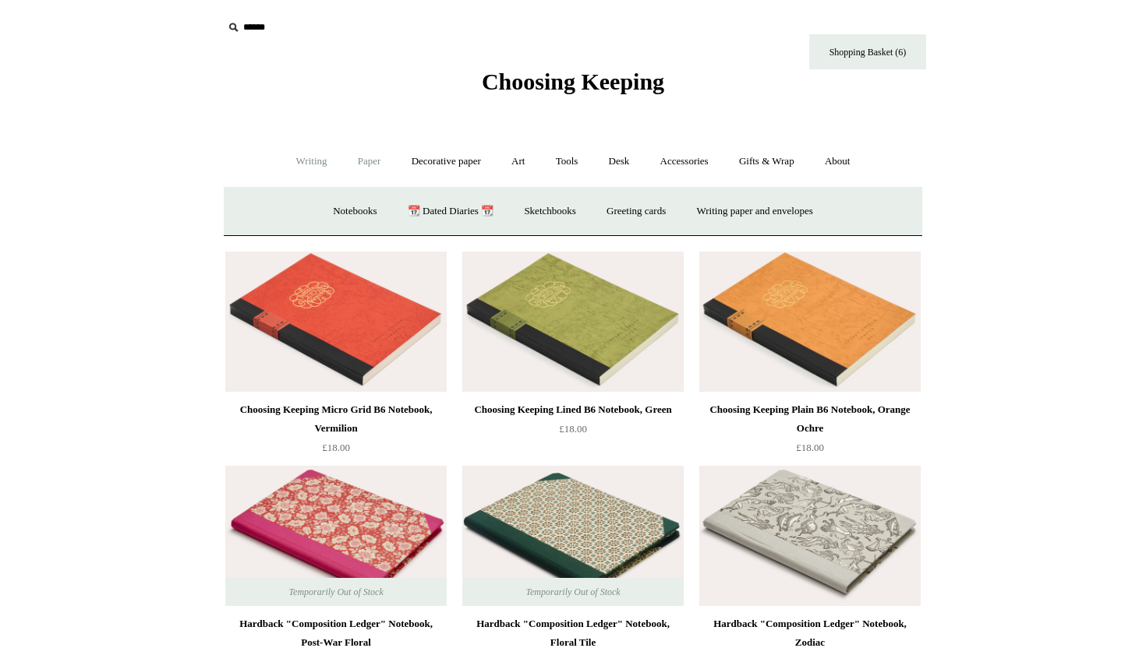
click at [300, 160] on link "Writing +" at bounding box center [311, 161] width 59 height 41
click at [442, 164] on link "Decorative paper +" at bounding box center [445, 161] width 97 height 41
click at [520, 159] on link "Art +" at bounding box center [517, 161] width 41 height 41
click at [570, 167] on link "Tools +" at bounding box center [567, 161] width 51 height 41
click at [623, 169] on link "Desk +" at bounding box center [619, 161] width 49 height 41
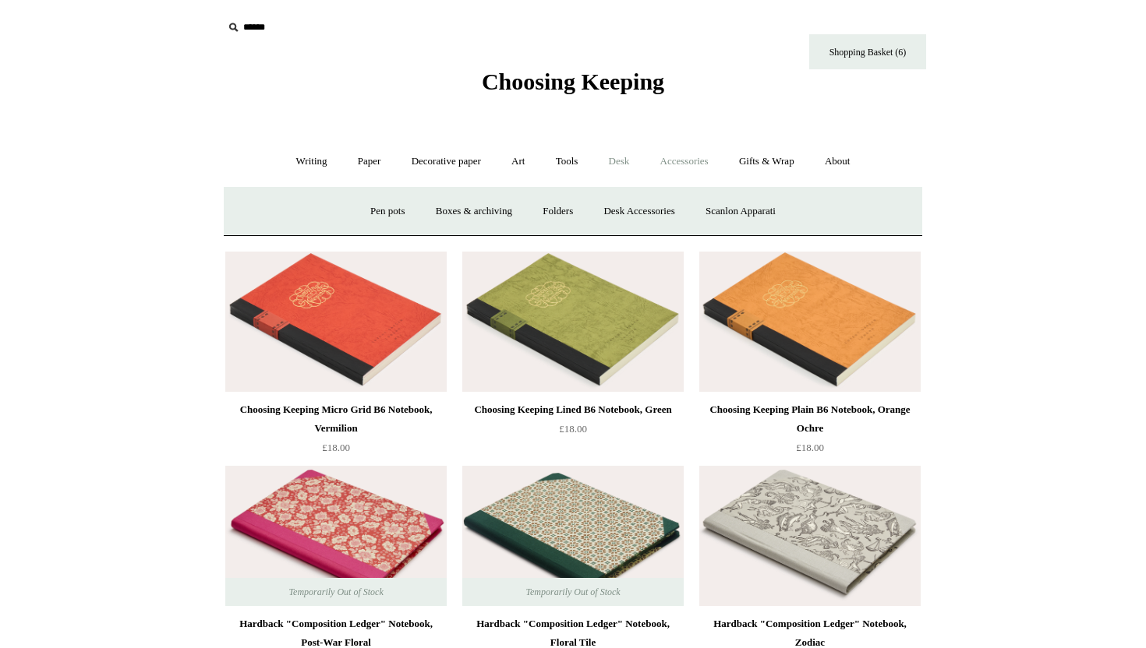
click at [679, 168] on link "Accessories +" at bounding box center [684, 161] width 76 height 41
click at [295, 162] on link "Writing +" at bounding box center [311, 161] width 59 height 41
click at [424, 168] on link "Decorative paper +" at bounding box center [445, 161] width 97 height 41
click at [336, 210] on link "All" at bounding box center [336, 211] width 41 height 41
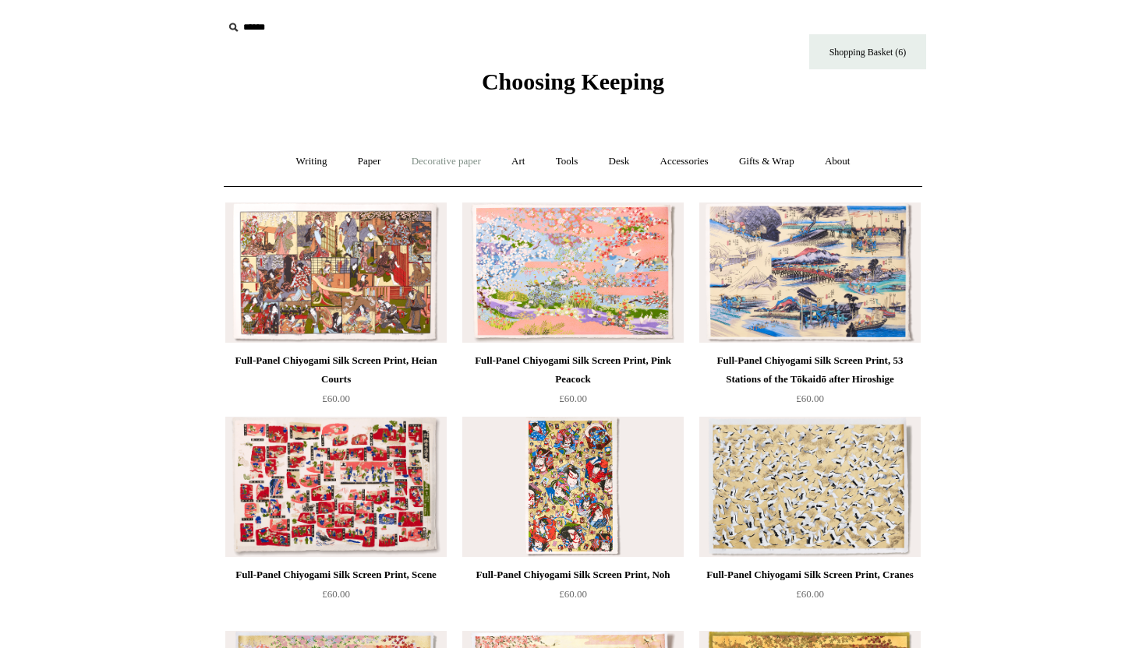
click at [437, 165] on link "Decorative paper +" at bounding box center [445, 161] width 97 height 41
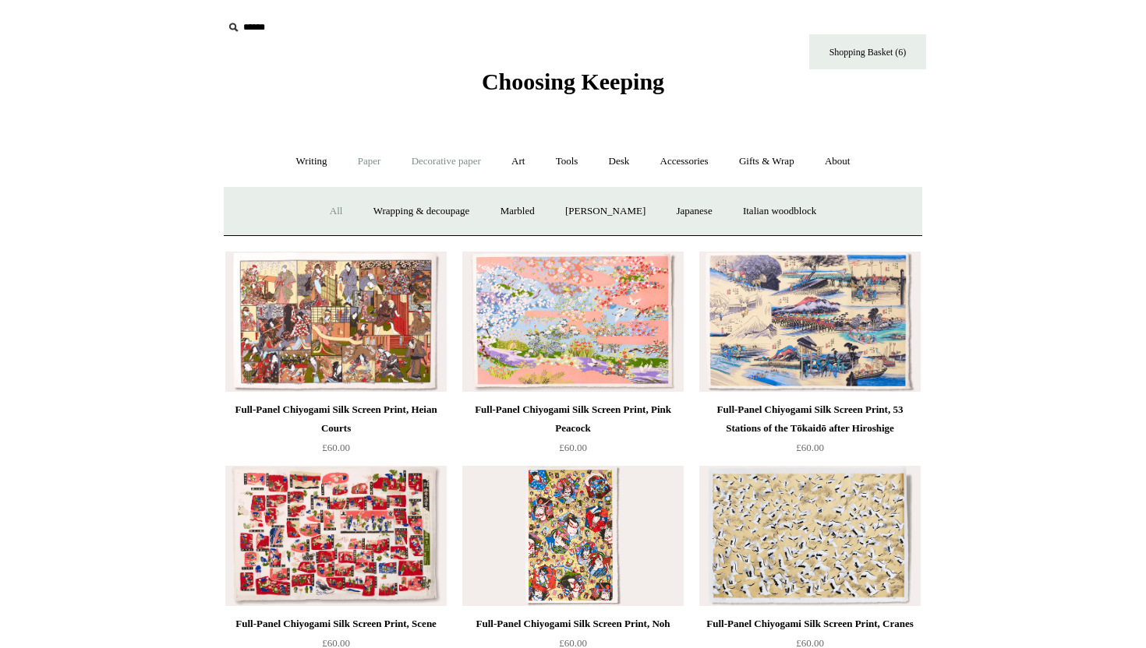
click at [351, 158] on link "Paper +" at bounding box center [369, 161] width 51 height 41
click at [624, 216] on link "Greeting cards +" at bounding box center [635, 211] width 87 height 41
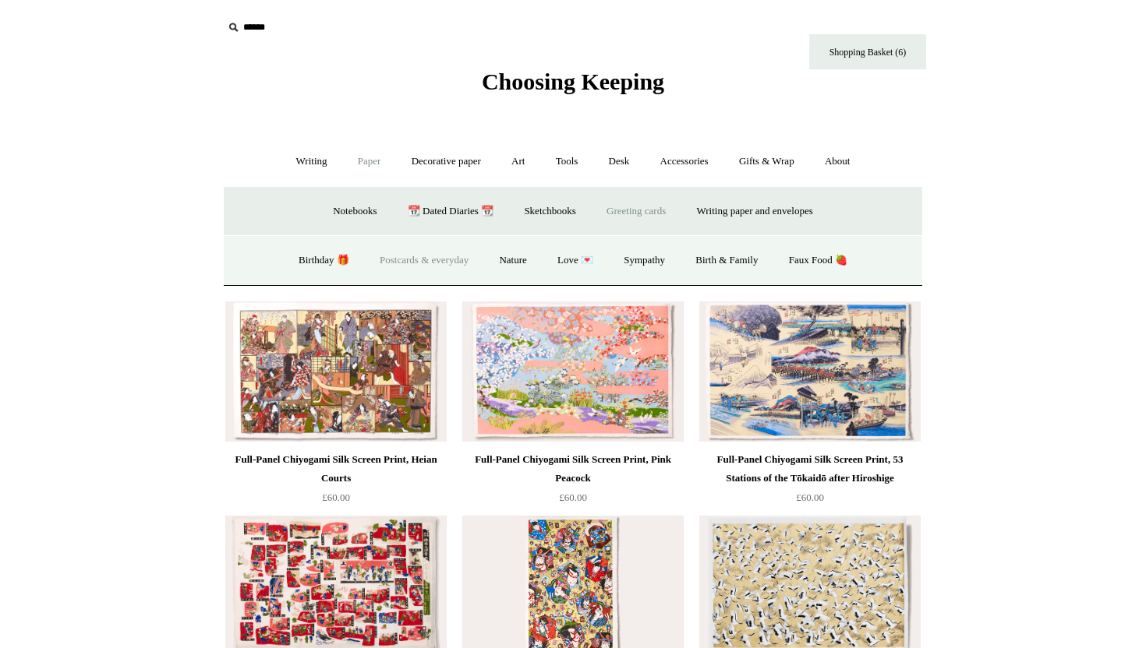
click at [448, 258] on link "Postcards & everyday" at bounding box center [423, 260] width 117 height 41
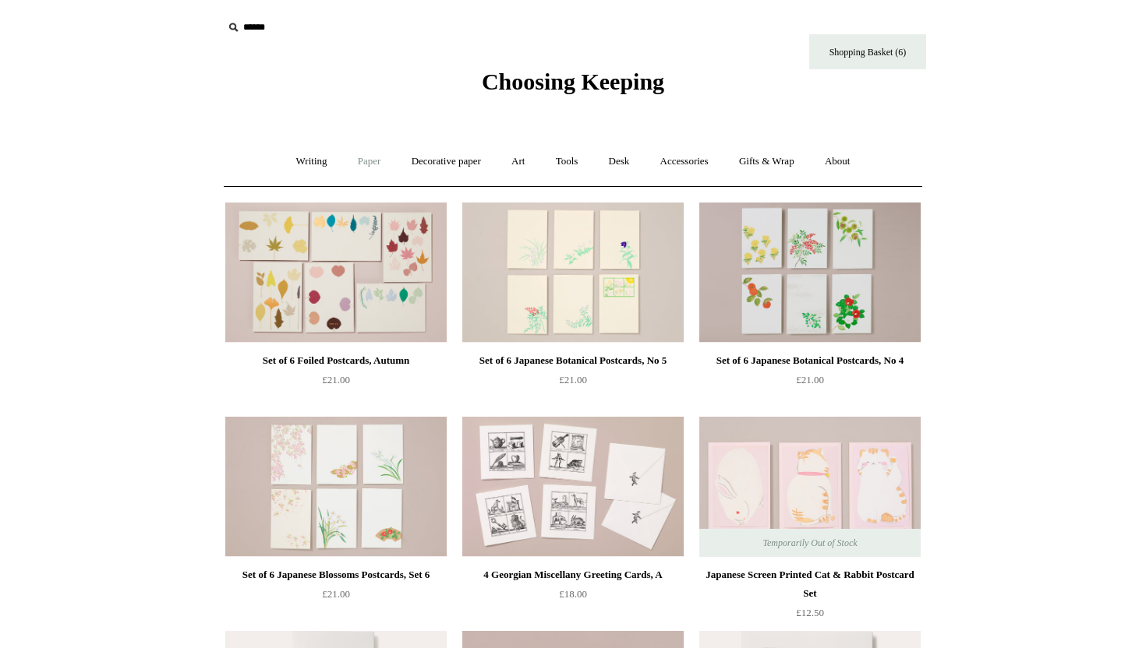
click at [375, 162] on link "Paper +" at bounding box center [369, 161] width 51 height 41
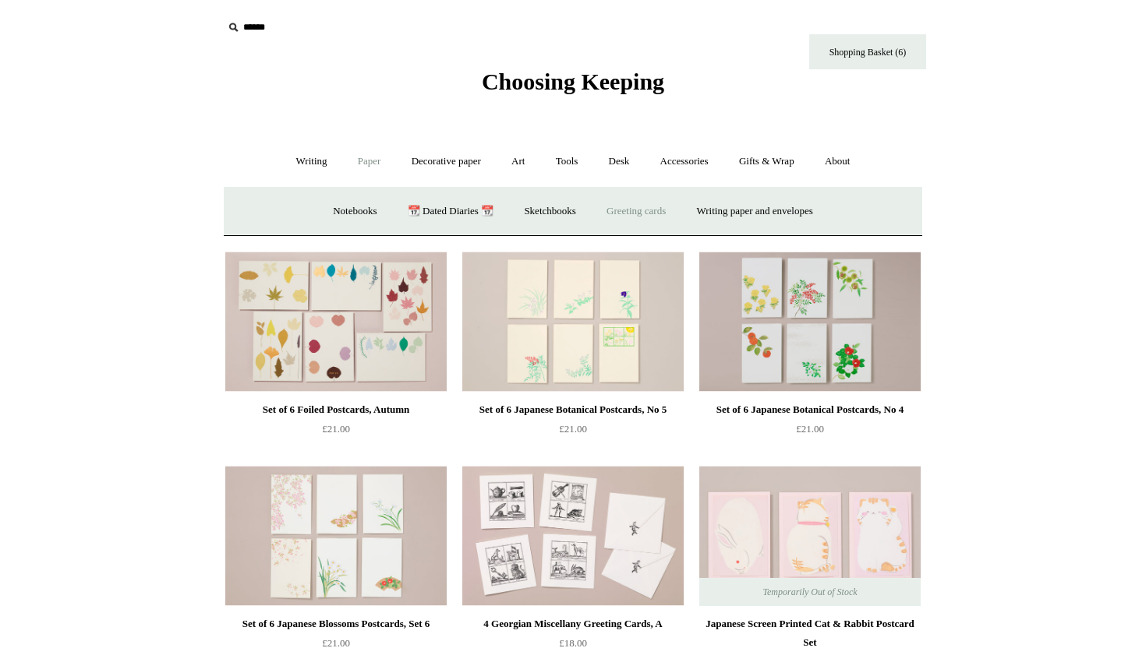
click at [650, 210] on link "Greeting cards +" at bounding box center [635, 211] width 87 height 41
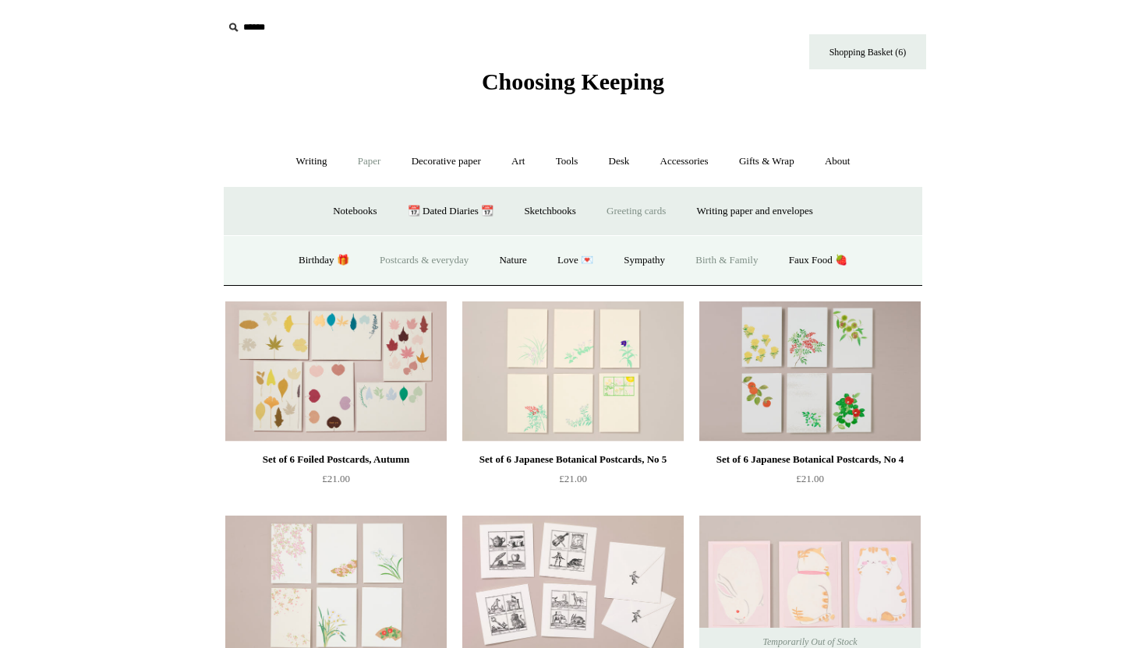
click at [701, 264] on link "Birth & Family" at bounding box center [726, 260] width 90 height 41
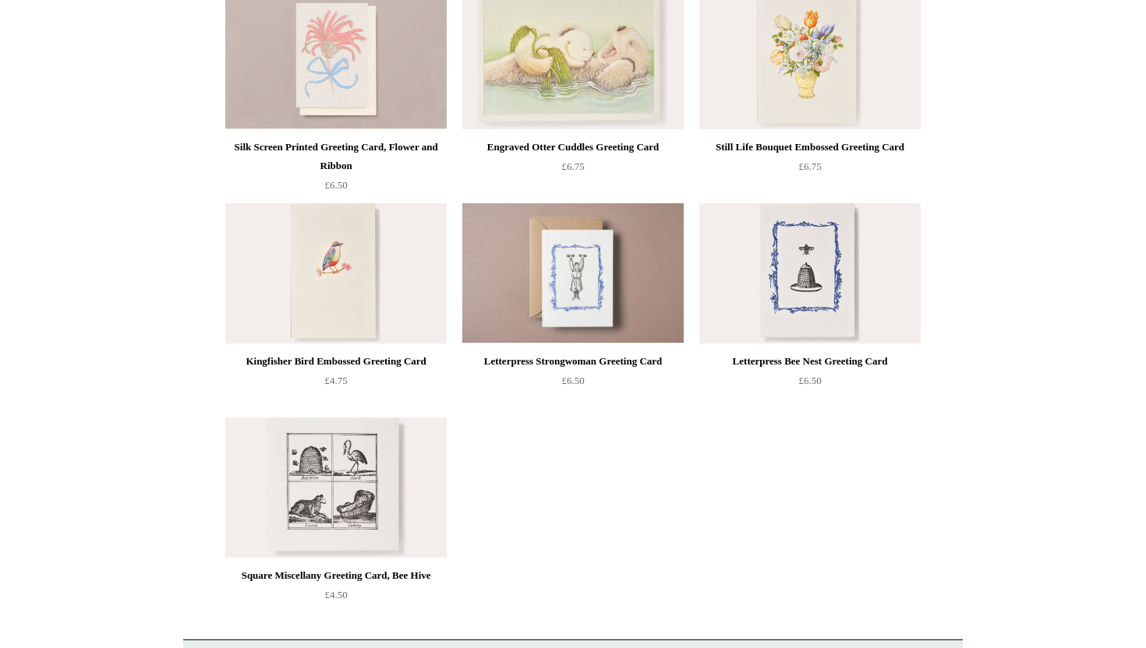
scroll to position [348, 0]
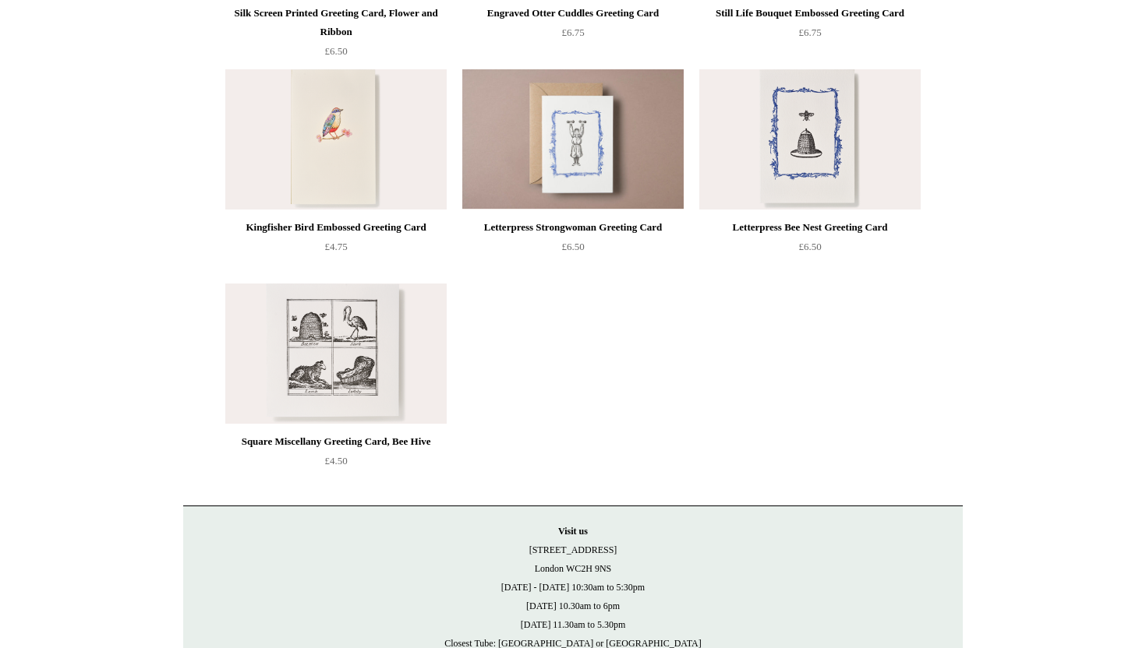
click at [369, 154] on img at bounding box center [335, 139] width 221 height 140
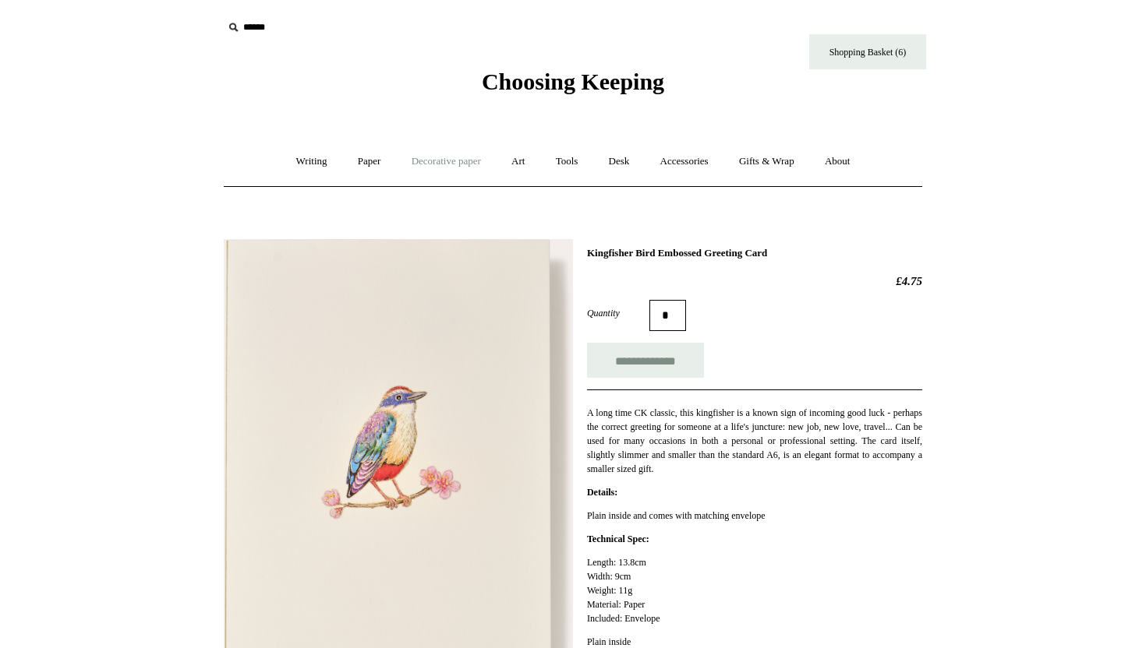
click at [419, 163] on link "Decorative paper +" at bounding box center [445, 161] width 97 height 41
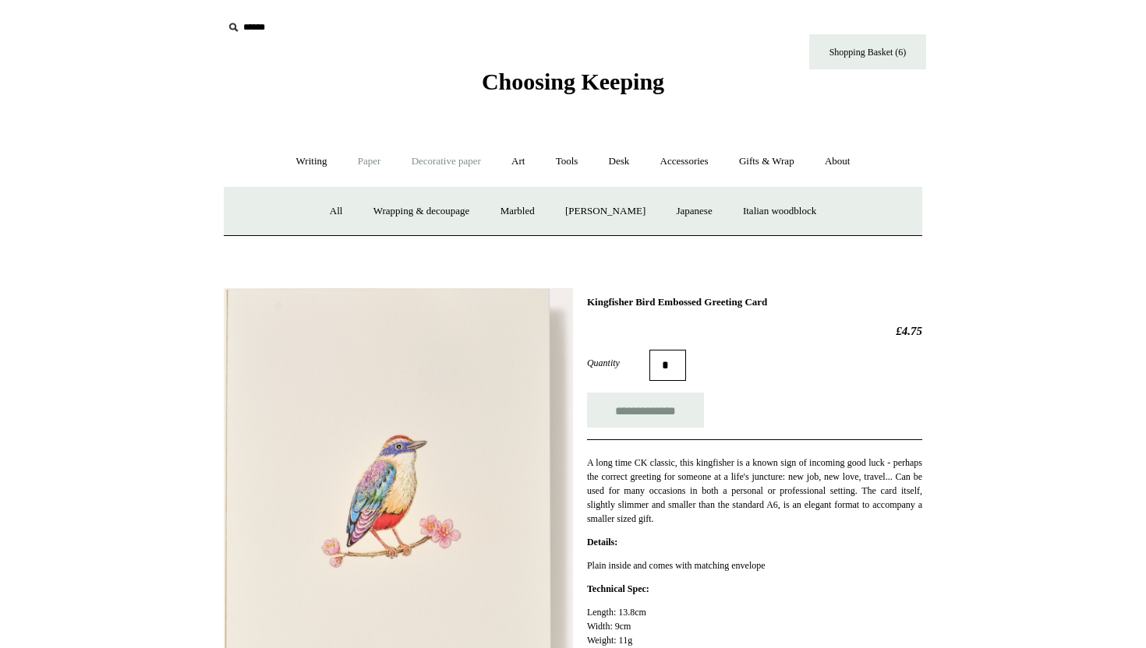
click at [376, 157] on link "Paper +" at bounding box center [369, 161] width 51 height 41
click at [629, 210] on link "Greeting cards +" at bounding box center [635, 211] width 87 height 41
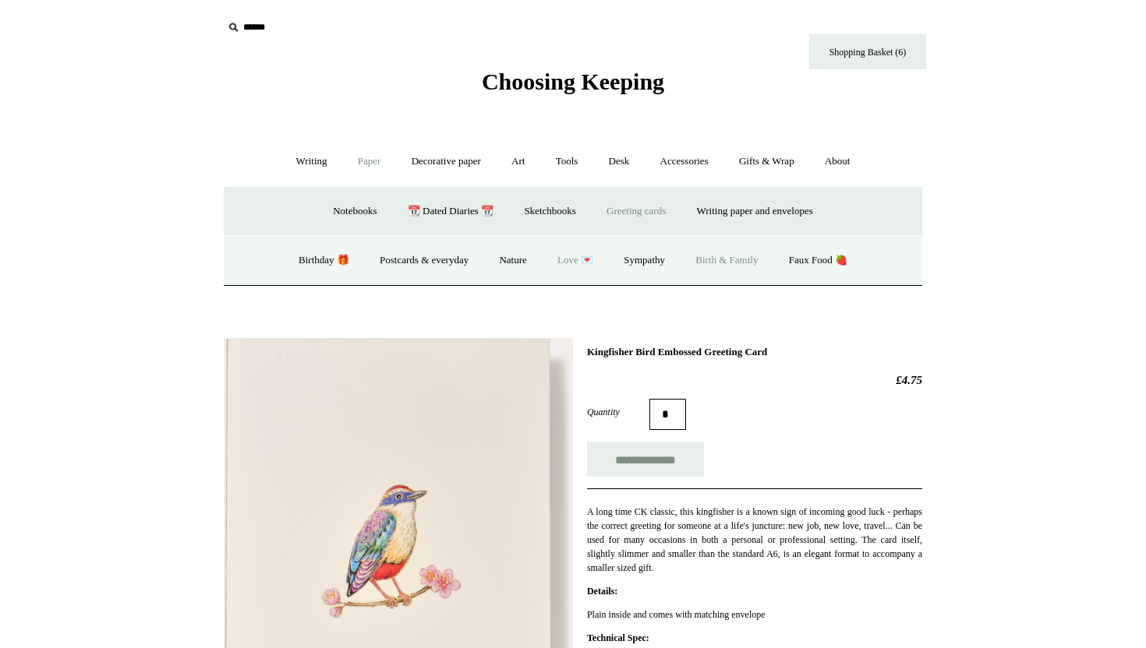
click at [575, 264] on link "Love 💌" at bounding box center [575, 260] width 64 height 41
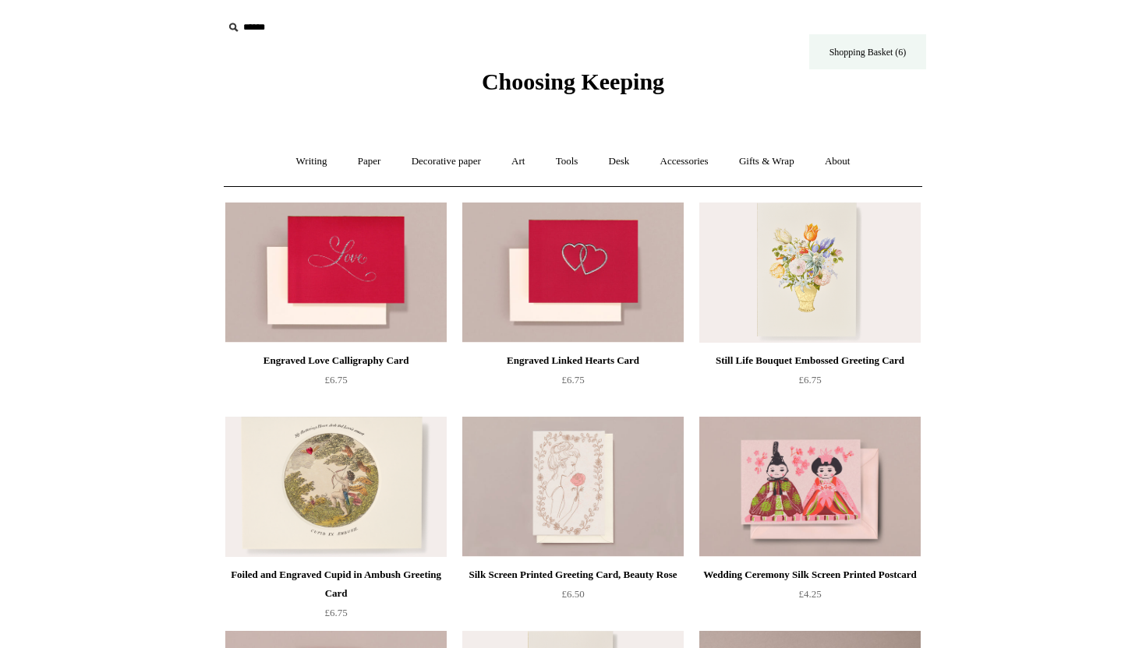
click at [838, 51] on link "Shopping Basket (6)" at bounding box center [867, 51] width 117 height 35
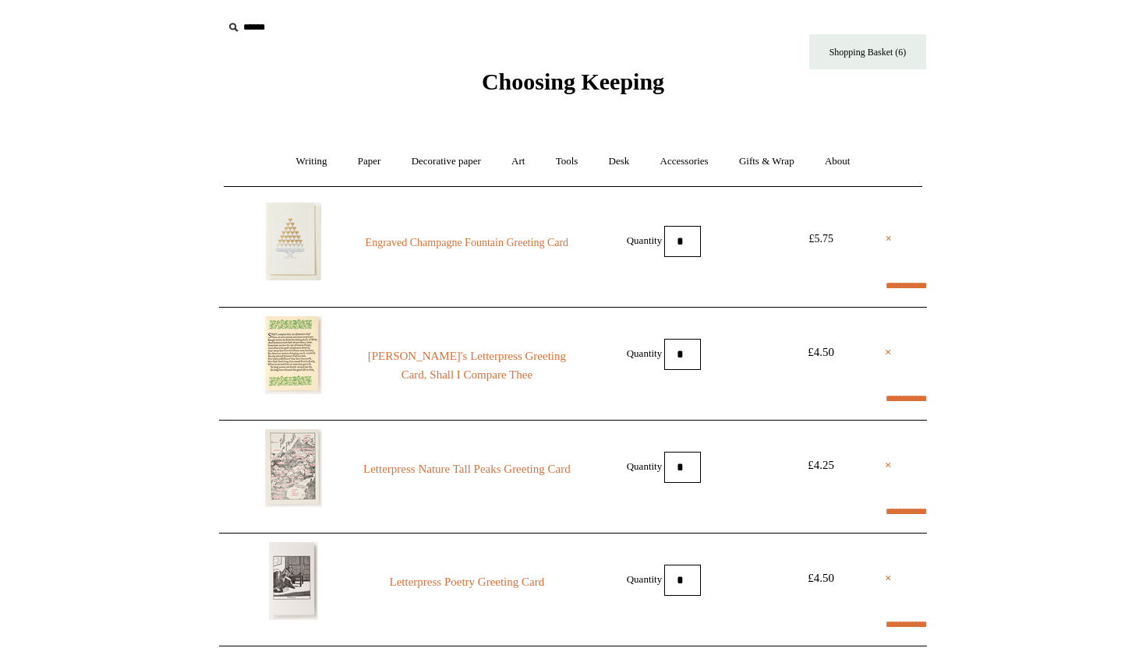
select select "*****"
type input "*******"
select select "********"
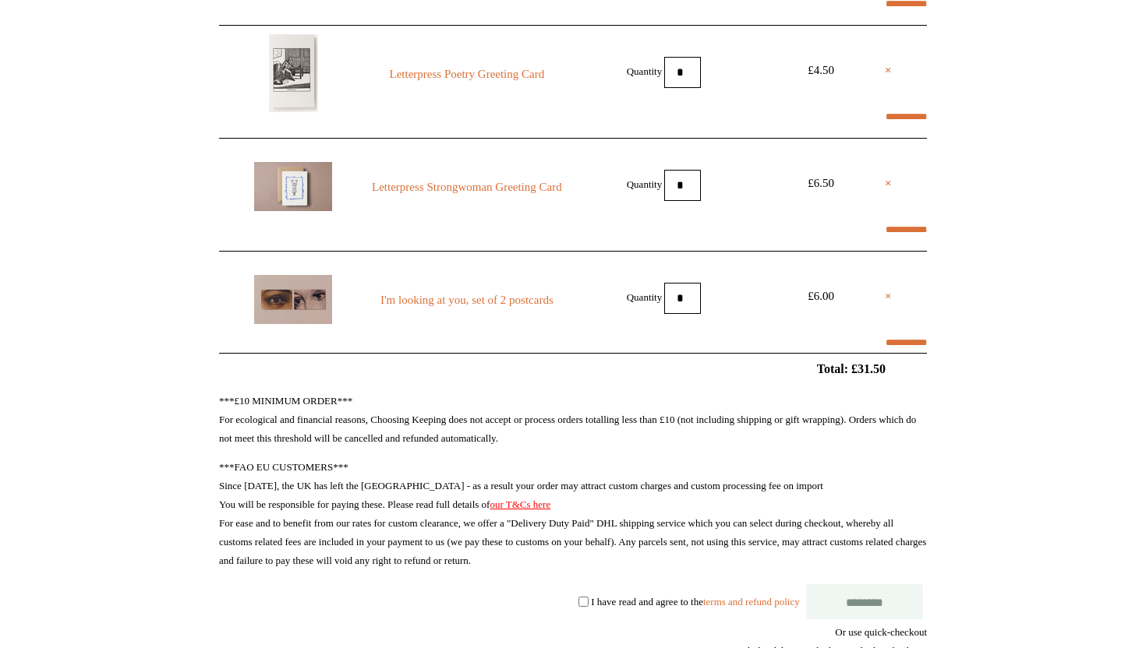
scroll to position [507, 0]
click at [821, 605] on input "********" at bounding box center [864, 603] width 117 height 35
